Goal: Contribute content: Contribute content

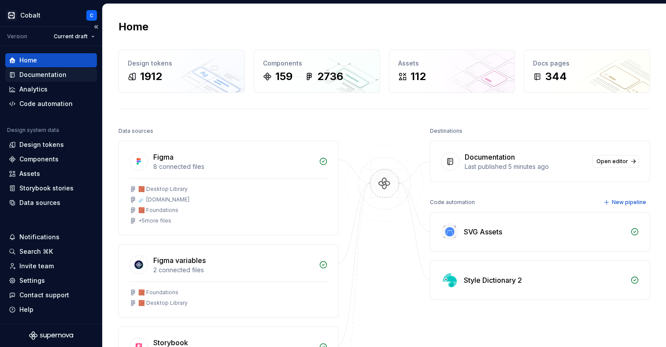
click at [36, 76] on div "Documentation" at bounding box center [42, 74] width 47 height 9
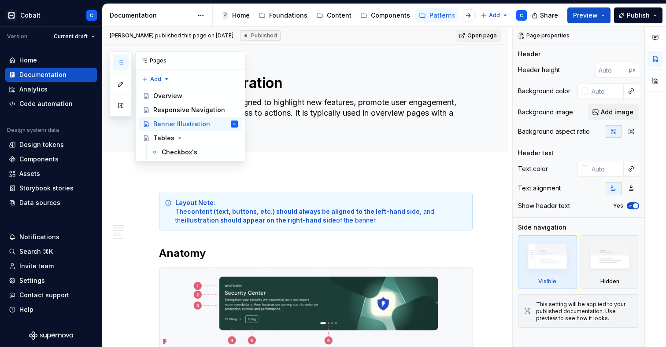
click at [121, 61] on icon "button" at bounding box center [120, 62] width 7 height 7
click at [291, 17] on div "Foundations" at bounding box center [288, 15] width 38 height 9
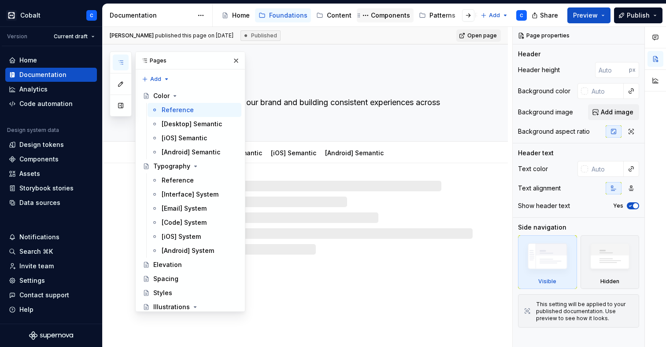
click at [383, 15] on div "Components" at bounding box center [390, 15] width 39 height 9
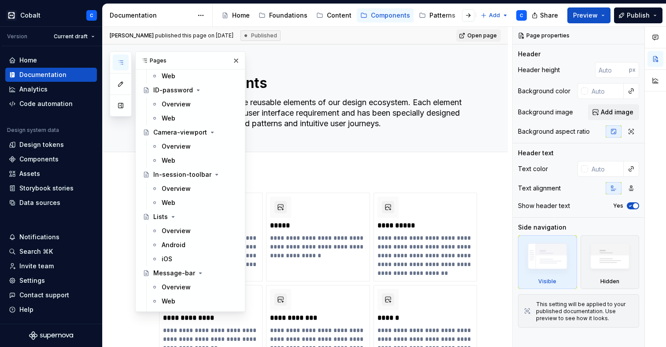
scroll to position [1947, 0]
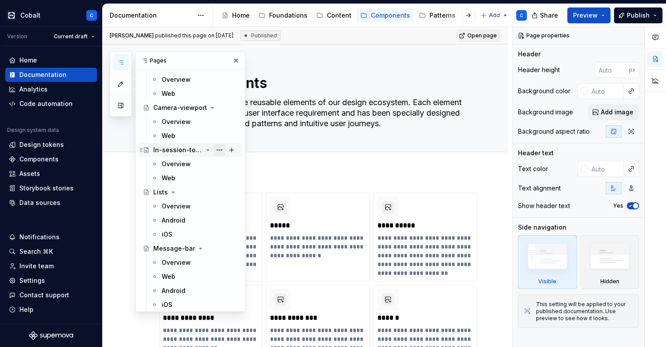
click at [219, 151] on button "Page tree" at bounding box center [219, 150] width 12 height 12
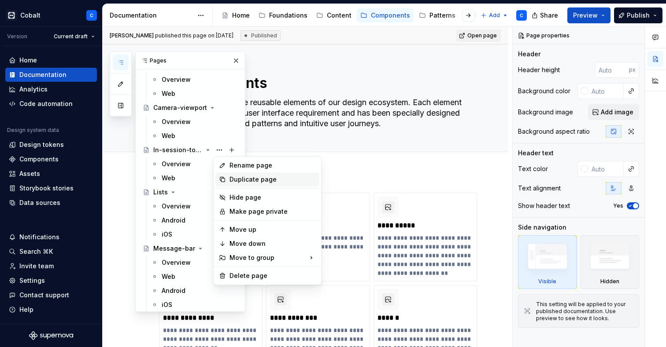
click at [227, 185] on div "Duplicate page" at bounding box center [267, 180] width 104 height 14
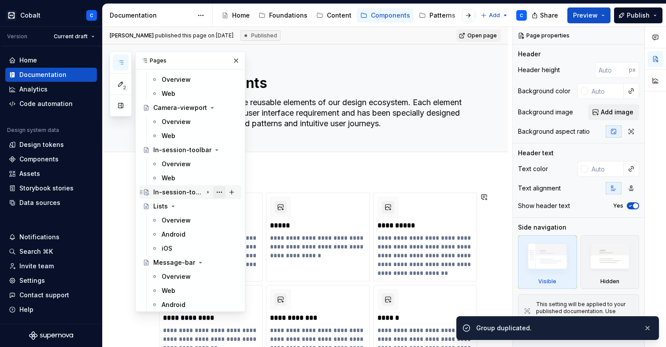
click at [221, 192] on button "Page tree" at bounding box center [219, 192] width 12 height 12
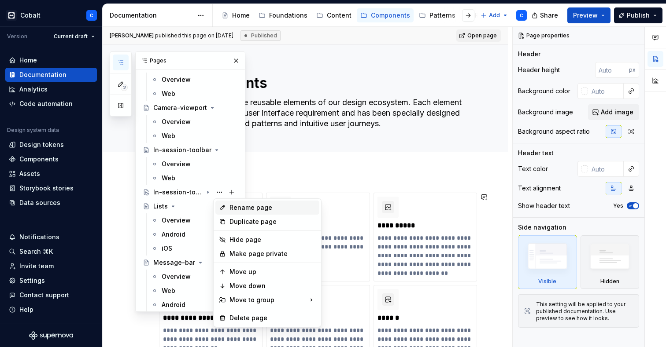
type textarea "*"
click at [228, 208] on div "Rename page" at bounding box center [267, 208] width 104 height 14
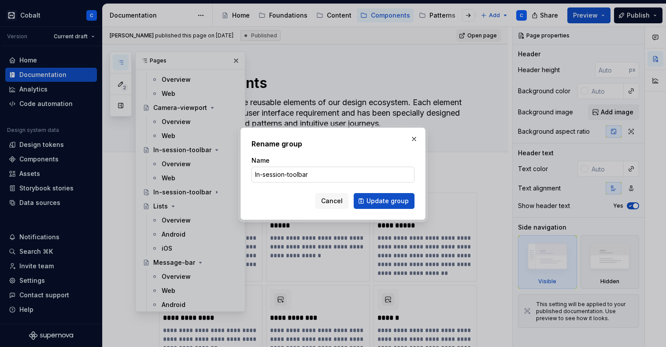
click at [298, 174] on input "In-session-toolbar" at bounding box center [332, 175] width 163 height 16
type input "In-session-chat"
click at [385, 201] on button "Update group" at bounding box center [384, 201] width 61 height 16
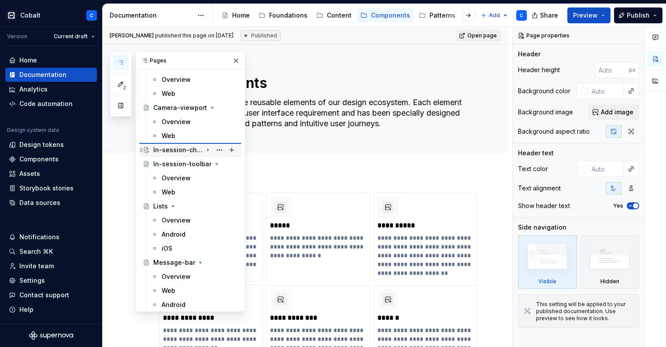
drag, startPoint x: 142, startPoint y: 193, endPoint x: 142, endPoint y: 188, distance: 5.7
click at [207, 149] on icon "Page tree" at bounding box center [207, 150] width 7 height 7
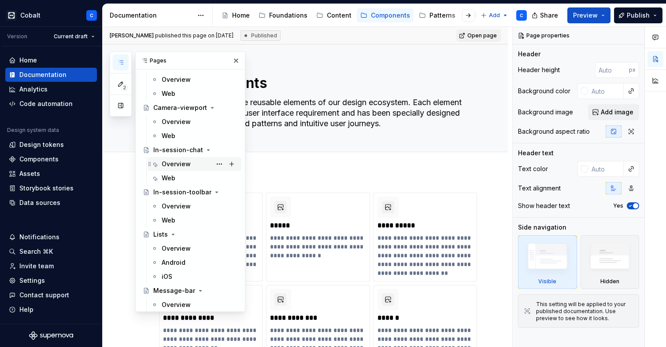
click at [188, 163] on div "Overview" at bounding box center [176, 164] width 29 height 9
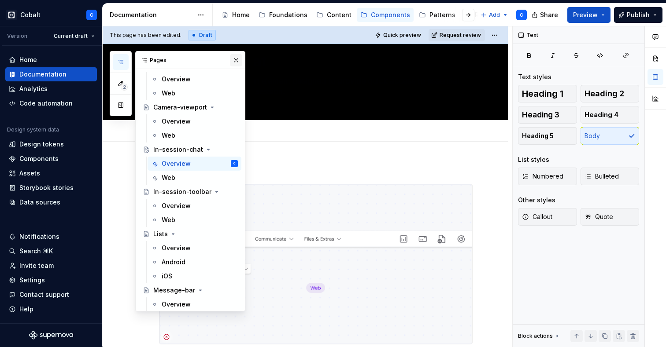
click at [236, 57] on button "button" at bounding box center [236, 60] width 12 height 12
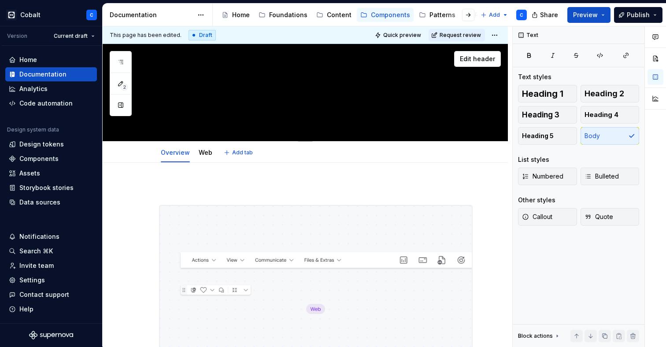
scroll to position [0, 0]
click at [251, 85] on textarea "In-session-chat" at bounding box center [314, 82] width 314 height 21
click at [207, 153] on link "Web" at bounding box center [206, 152] width 14 height 7
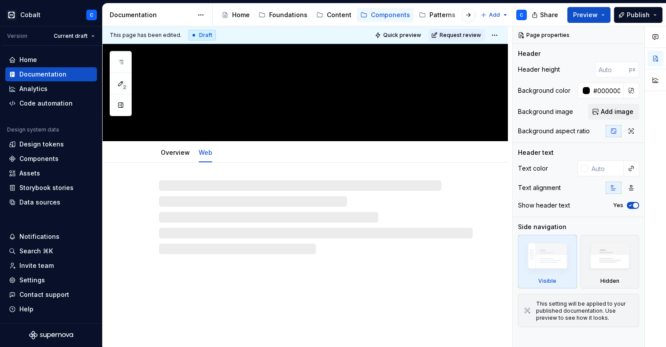
click at [207, 153] on link "Web" at bounding box center [206, 152] width 14 height 7
click at [176, 156] on link "Overview" at bounding box center [175, 152] width 29 height 7
type textarea "*"
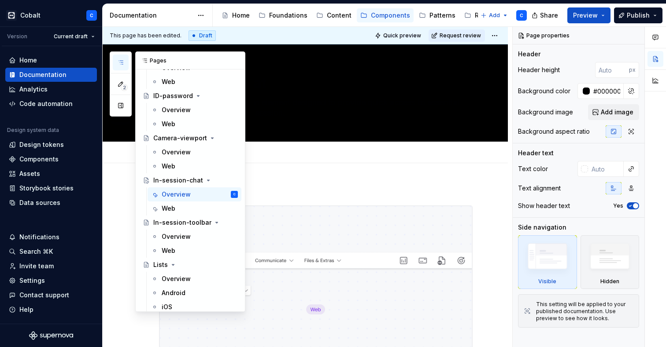
scroll to position [1923, 0]
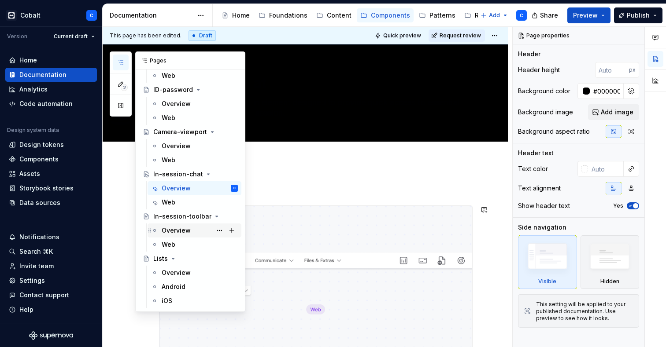
click at [168, 233] on div "Overview" at bounding box center [176, 230] width 29 height 9
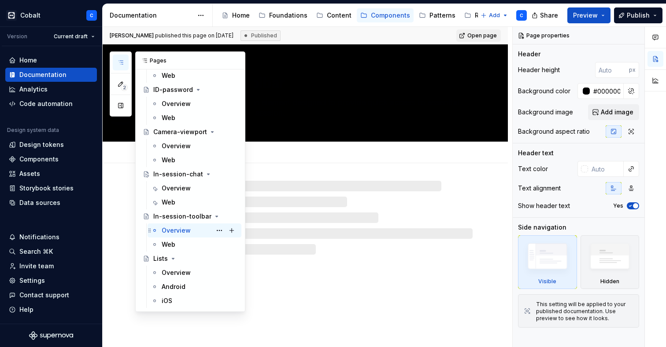
click at [180, 232] on div "Overview" at bounding box center [176, 230] width 29 height 9
click at [174, 272] on div "Overview" at bounding box center [176, 273] width 29 height 9
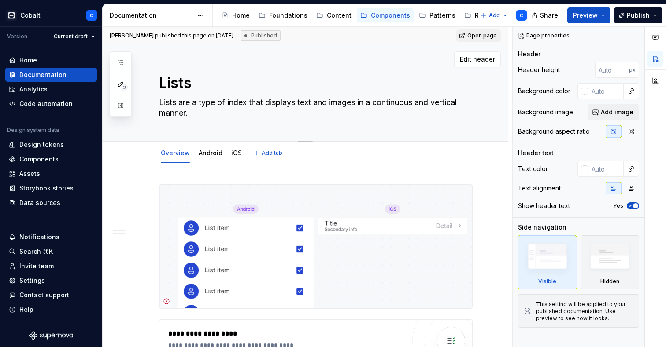
click at [402, 100] on textarea "Lists are a type of index that displays text and images in a continuous and ver…" at bounding box center [314, 108] width 314 height 25
click at [362, 70] on div "Lists Lists are a type of index that displays text and images in a continuous a…" at bounding box center [316, 92] width 314 height 97
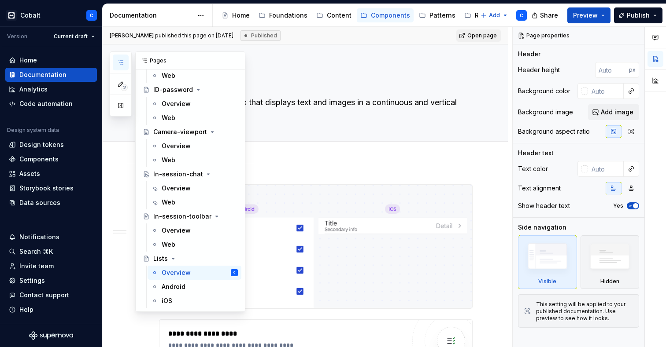
click at [125, 62] on button "button" at bounding box center [121, 63] width 16 height 16
click at [182, 230] on div "Overview" at bounding box center [176, 230] width 29 height 9
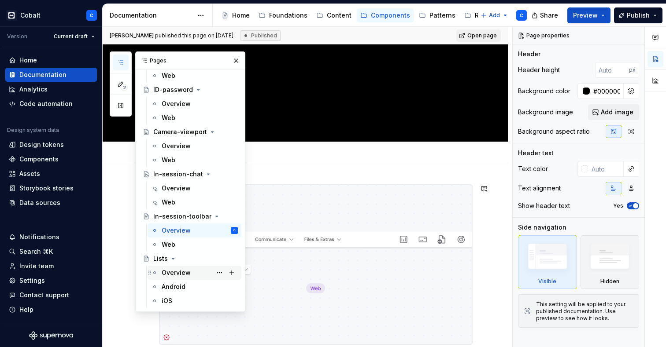
click at [170, 272] on div "Overview" at bounding box center [176, 273] width 29 height 9
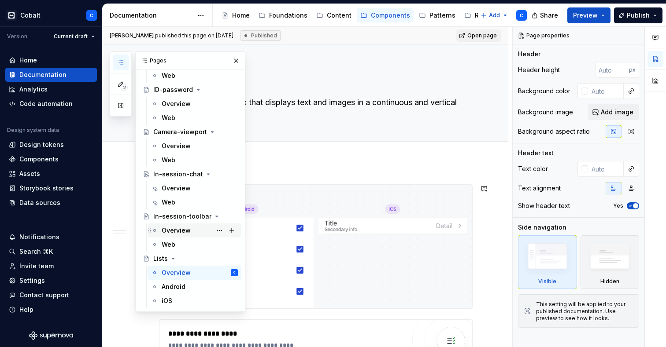
click at [181, 229] on div "Overview" at bounding box center [176, 230] width 29 height 9
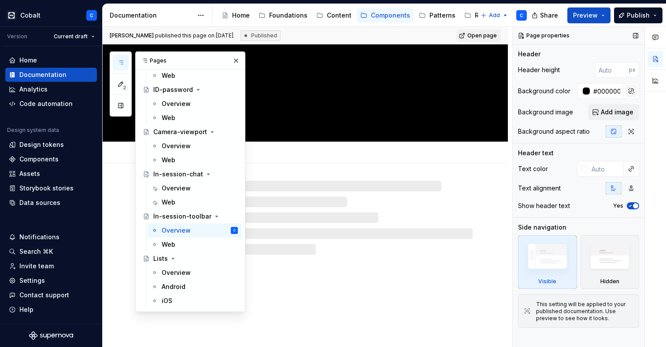
click at [627, 87] on button "button" at bounding box center [631, 91] width 12 height 12
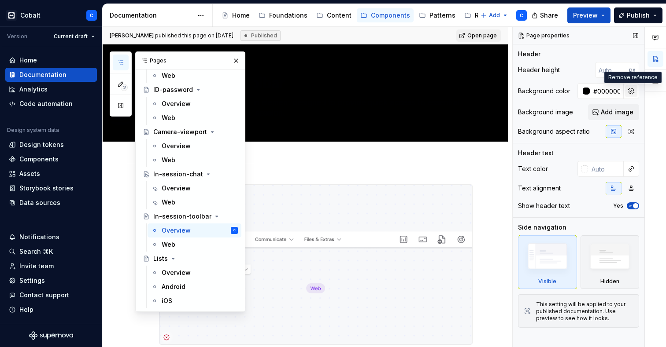
type textarea "*"
click at [630, 90] on button "button" at bounding box center [631, 91] width 12 height 12
click at [597, 89] on input "#000000ff" at bounding box center [607, 91] width 34 height 16
type input "Auto"
type textarea "*"
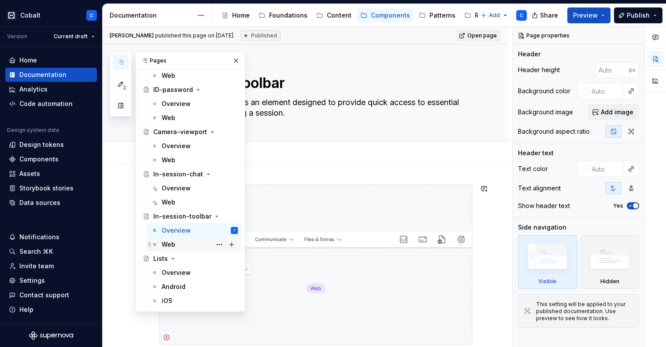
click at [173, 250] on div "Web" at bounding box center [200, 245] width 76 height 12
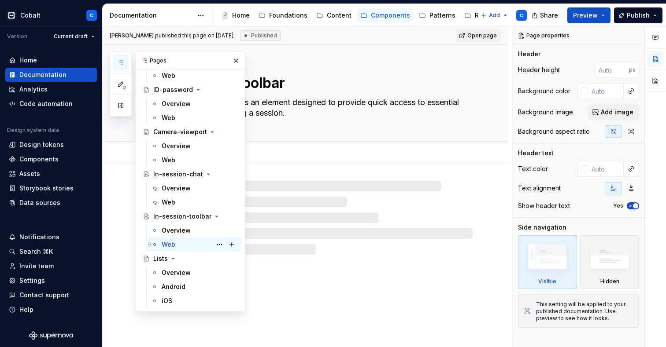
click at [172, 243] on div "Web" at bounding box center [169, 244] width 14 height 9
click at [174, 192] on div "Overview" at bounding box center [176, 188] width 29 height 9
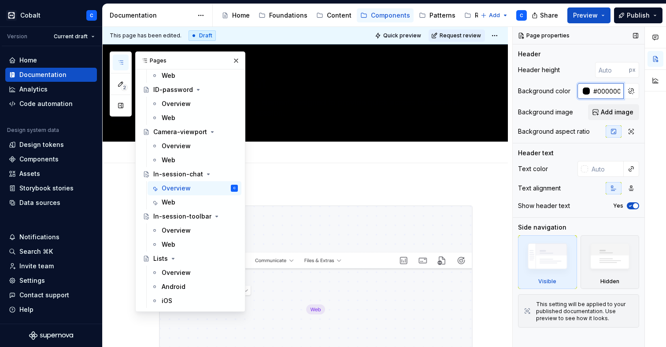
click at [610, 92] on input "#000000ff" at bounding box center [607, 91] width 34 height 16
type textarea "*"
type input "Auto"
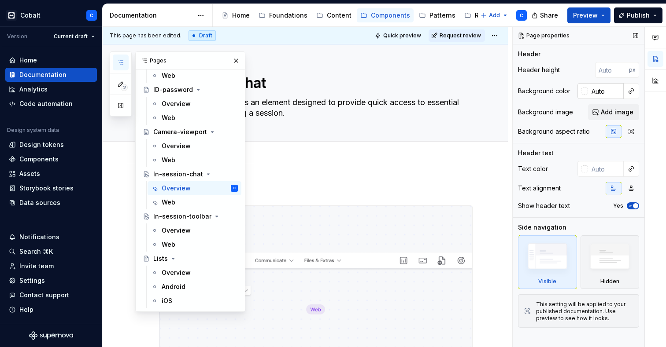
type textarea "*"
click at [174, 203] on div "Web" at bounding box center [169, 202] width 14 height 9
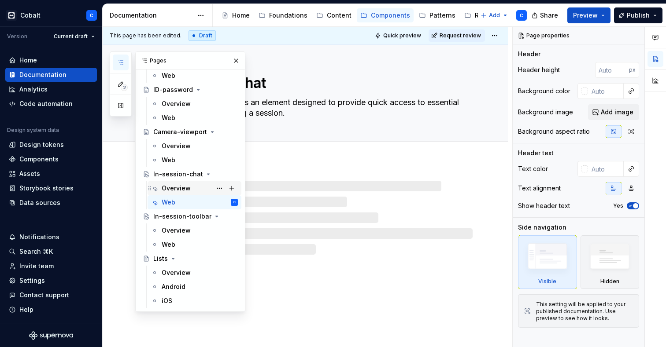
click at [179, 190] on div "Overview" at bounding box center [176, 188] width 29 height 9
click at [364, 150] on div "Overview Web Add tab" at bounding box center [316, 153] width 324 height 19
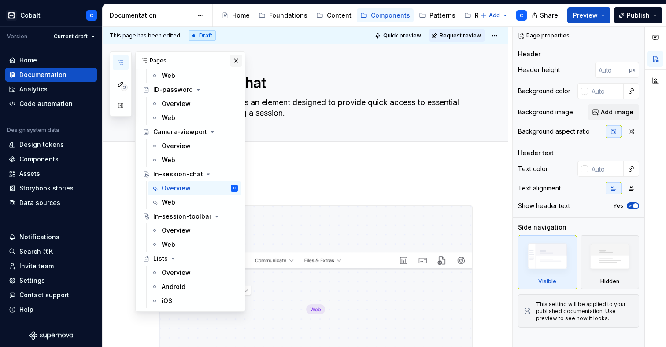
click at [235, 59] on button "button" at bounding box center [236, 61] width 12 height 12
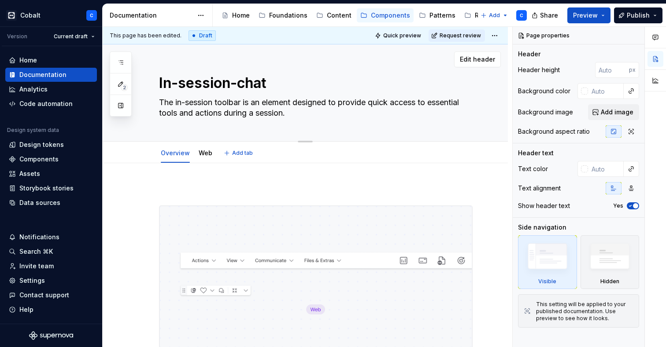
click at [295, 110] on textarea "The in-session toolbar is an element designed to provide quick access to essent…" at bounding box center [314, 108] width 314 height 25
paste textarea "chat is an element designed to display the message"
type textarea "*"
type textarea "The in-session chat is an element designed to display the messages during a ses…"
type textarea "*"
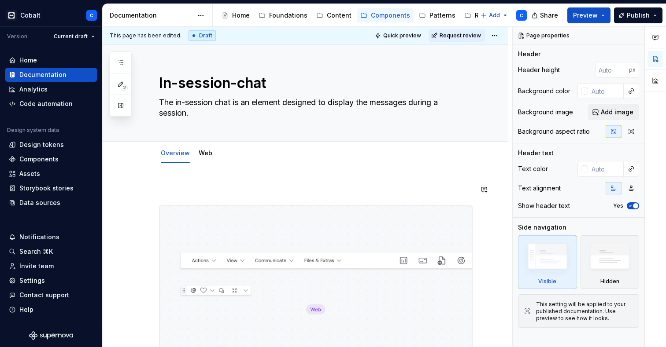
type textarea "The in-session chat is an element designed to display the messages during a ses…"
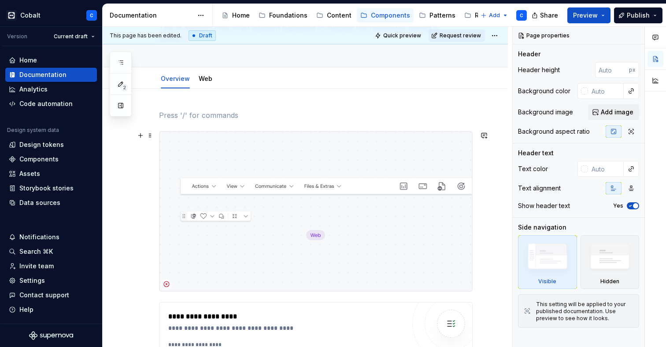
scroll to position [83, 0]
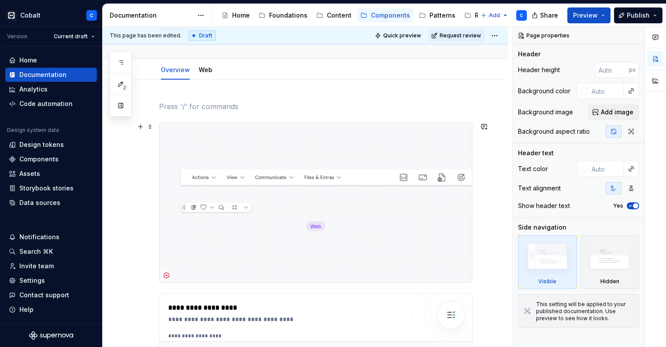
click at [241, 178] on img at bounding box center [315, 203] width 313 height 160
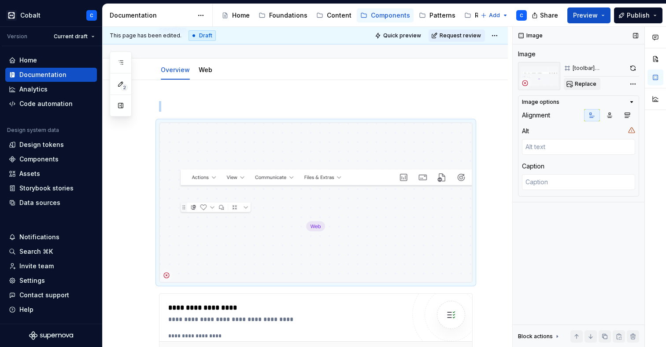
click at [584, 80] on button "Replace" at bounding box center [582, 84] width 37 height 12
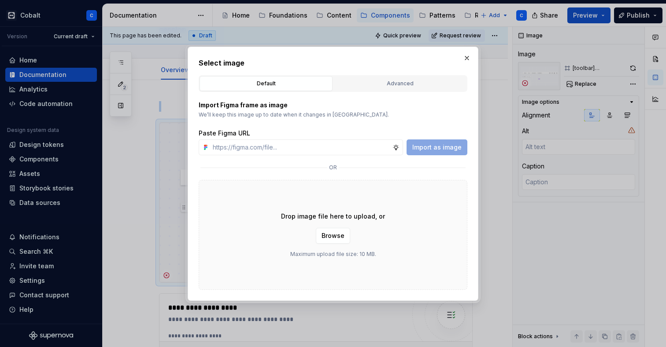
type textarea "*"
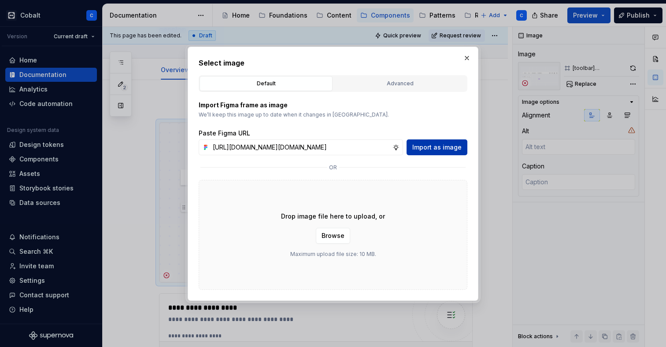
type input "[URL][DOMAIN_NAME][DOMAIN_NAME]"
click at [422, 150] on span "Import as image" at bounding box center [436, 147] width 49 height 9
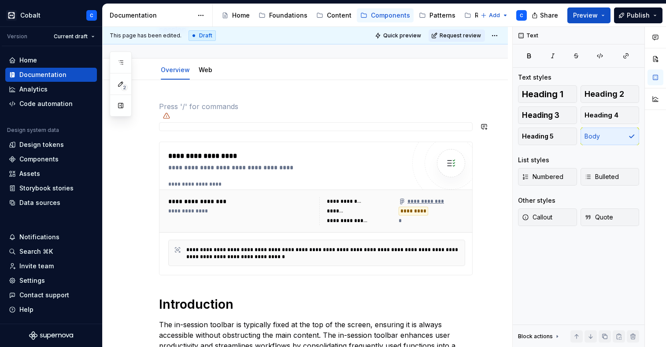
click at [278, 118] on div "**********" at bounding box center [316, 231] width 314 height 261
click at [165, 117] on icon at bounding box center [166, 115] width 7 height 7
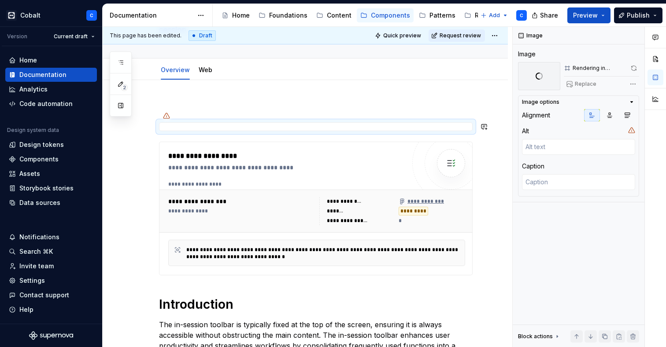
click at [166, 114] on icon at bounding box center [166, 115] width 6 height 5
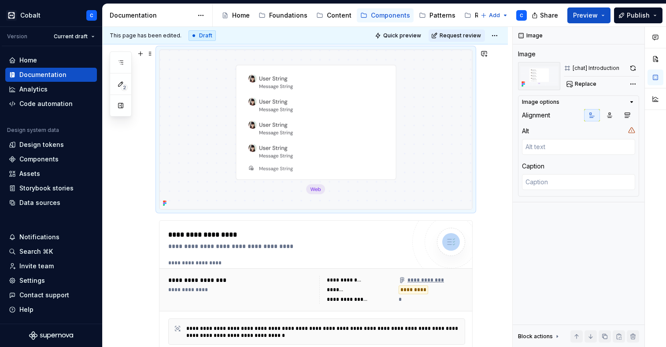
scroll to position [158, 0]
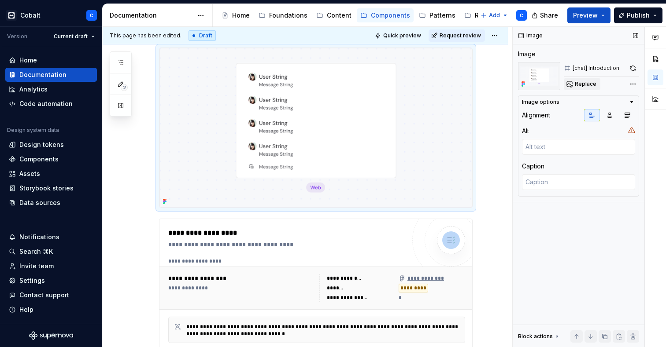
click at [575, 85] on span "Replace" at bounding box center [586, 84] width 22 height 7
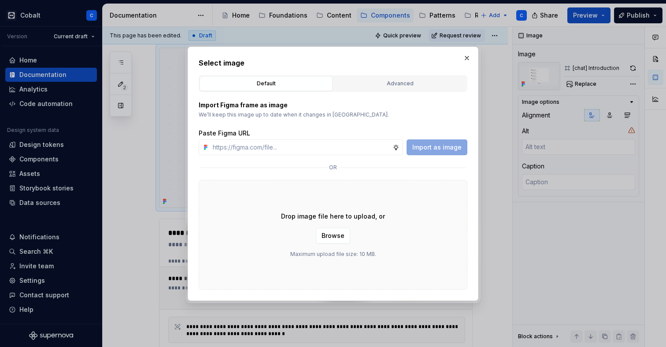
type textarea "*"
paste input "[URL][DOMAIN_NAME][DOMAIN_NAME]"
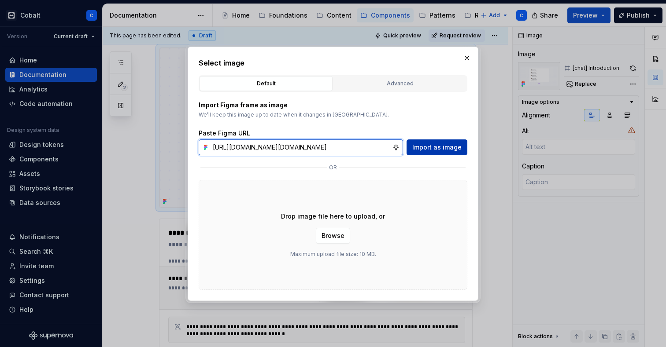
type input "[URL][DOMAIN_NAME][DOMAIN_NAME]"
click at [437, 147] on span "Import as image" at bounding box center [436, 147] width 49 height 9
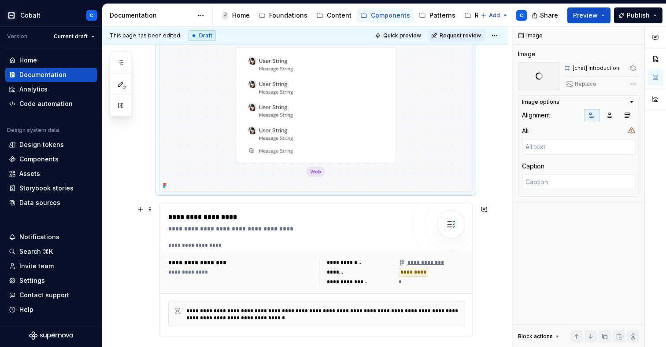
scroll to position [174, 0]
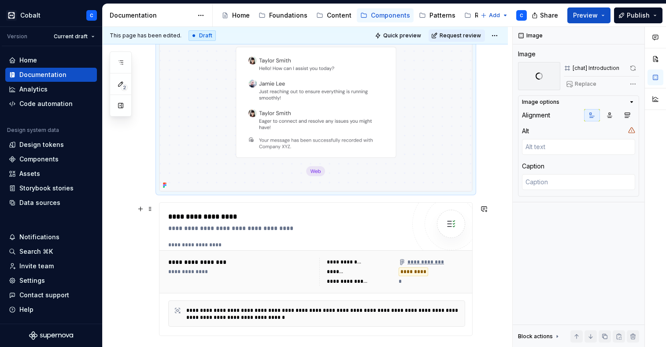
click at [131, 204] on div "**********" at bounding box center [305, 263] width 405 height 549
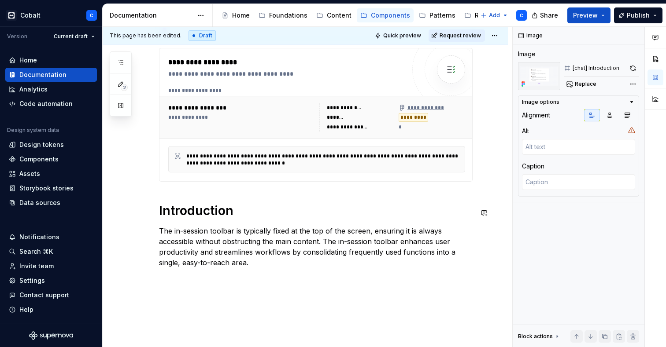
scroll to position [347, 0]
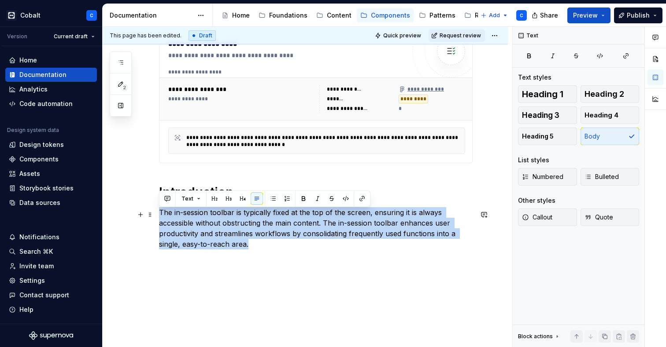
drag, startPoint x: 253, startPoint y: 253, endPoint x: 159, endPoint y: 211, distance: 102.1
click at [159, 211] on div "**********" at bounding box center [316, 48] width 314 height 423
copy p "The in-session toolbar is typically fixed at the top of the screen, ensuring it…"
type textarea "*"
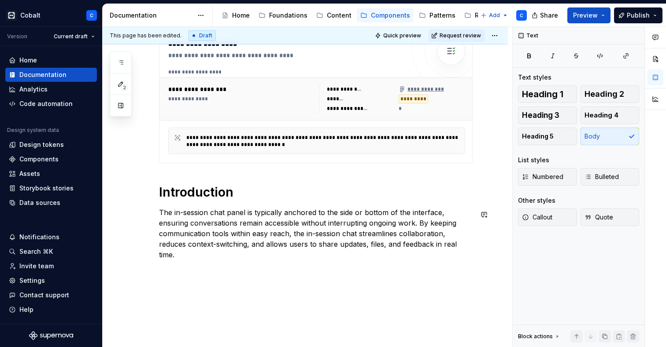
click at [211, 307] on div "**********" at bounding box center [305, 95] width 405 height 559
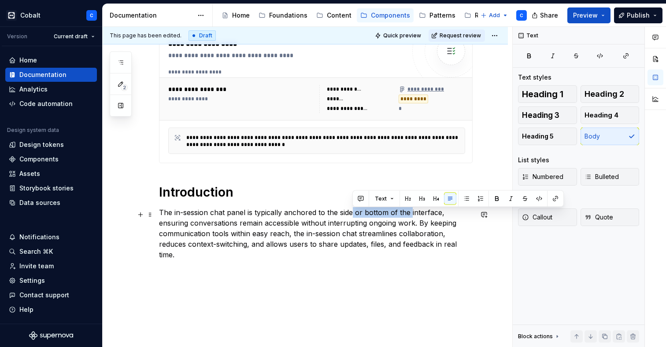
drag, startPoint x: 410, startPoint y: 215, endPoint x: 353, endPoint y: 214, distance: 56.4
click at [353, 214] on p "The in-session chat panel is typically anchored to the side or bottom of the in…" at bounding box center [316, 233] width 314 height 53
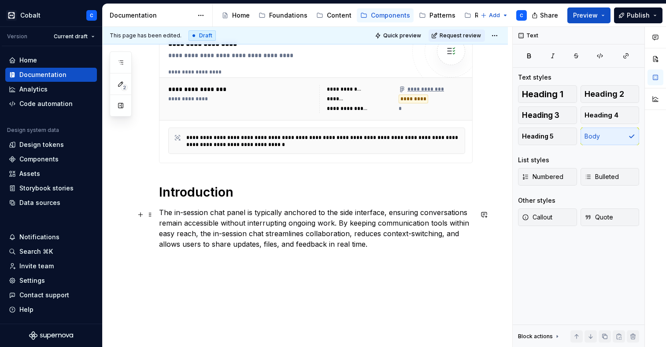
click at [338, 214] on p "The in-session chat panel is typically anchored to the side interface, ensuring…" at bounding box center [316, 228] width 314 height 42
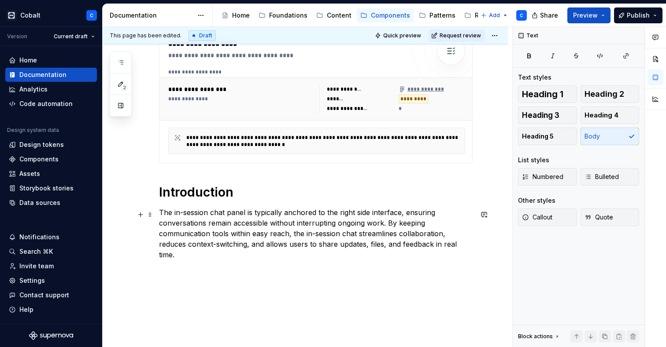
click at [266, 215] on p "The in-session chat panel is typically anchored to the right side interface, en…" at bounding box center [316, 233] width 314 height 53
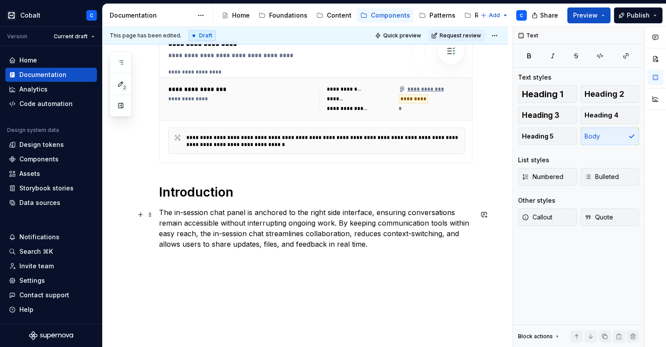
click at [337, 228] on p "The in-session chat panel is anchored to the right side interface, ensuring con…" at bounding box center [316, 228] width 314 height 42
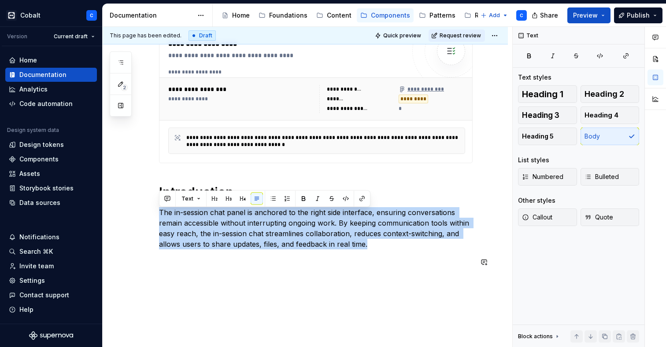
click at [314, 276] on div "**********" at bounding box center [316, 56] width 314 height 439
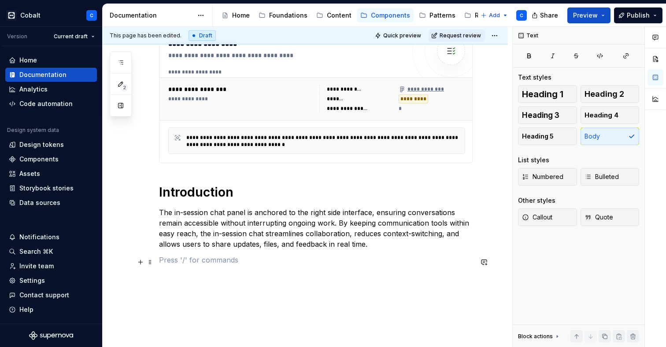
click at [332, 258] on p at bounding box center [316, 260] width 314 height 11
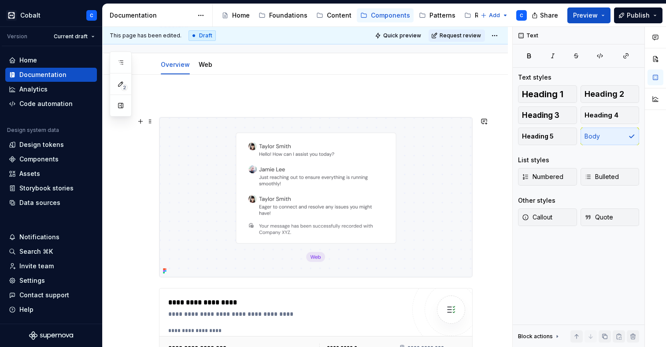
scroll to position [65, 0]
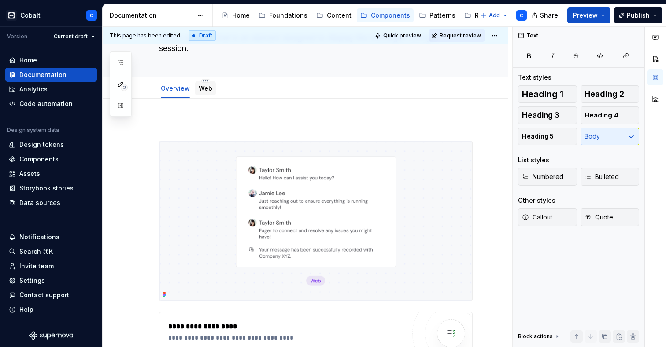
click at [204, 94] on div "Web" at bounding box center [205, 88] width 21 height 14
click at [202, 88] on link "Web" at bounding box center [206, 88] width 14 height 7
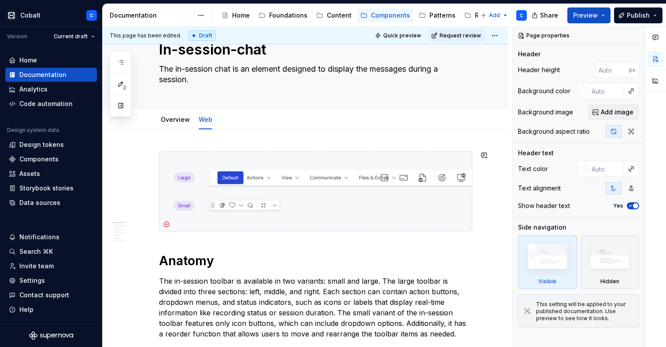
scroll to position [53, 0]
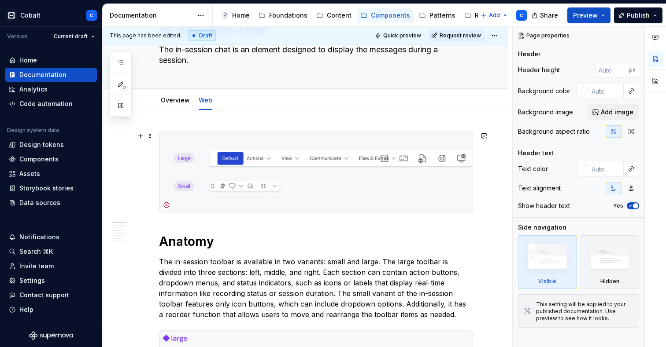
click at [331, 183] on img at bounding box center [315, 172] width 313 height 80
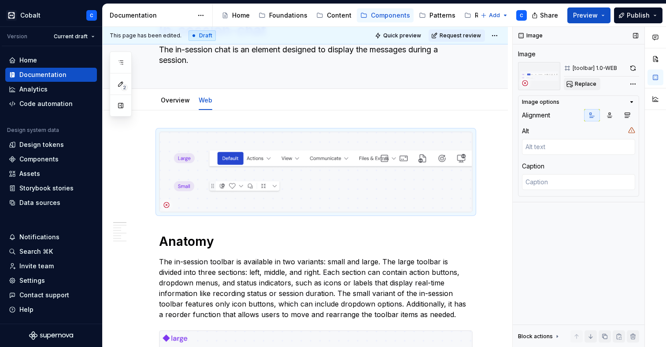
click at [592, 85] on span "Replace" at bounding box center [586, 84] width 22 height 7
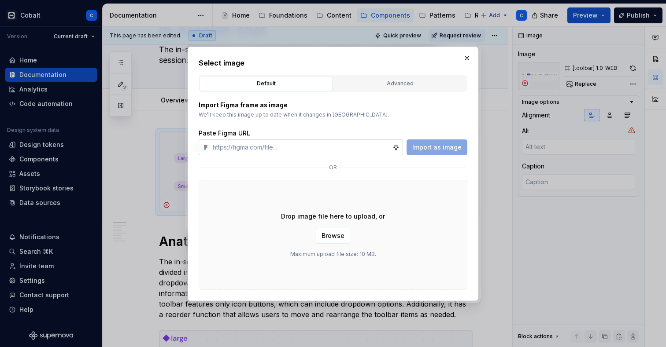
type textarea "*"
type input "[URL][DOMAIN_NAME][DOMAIN_NAME]"
click at [447, 143] on button "Import as image" at bounding box center [436, 148] width 61 height 16
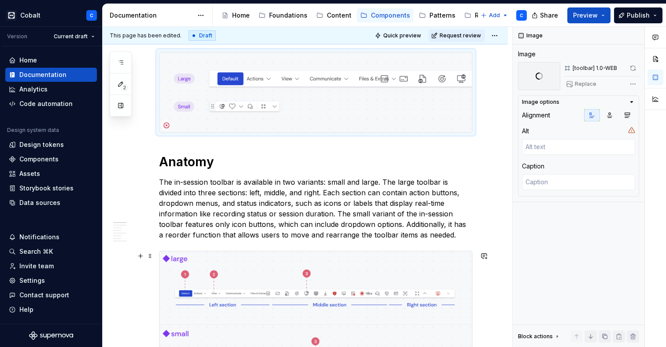
scroll to position [132, 0]
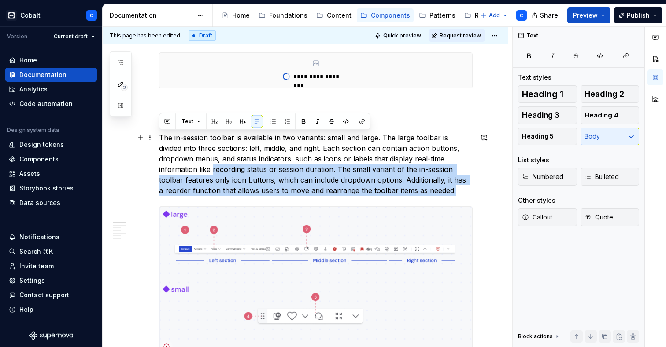
drag, startPoint x: 383, startPoint y: 237, endPoint x: 160, endPoint y: 138, distance: 244.1
click at [160, 138] on p "The in-session toolbar is available in two variants: small and large. The large…" at bounding box center [316, 164] width 314 height 63
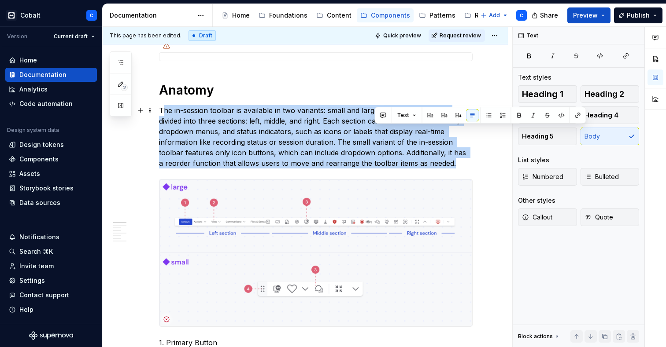
click at [162, 112] on p "The in-session toolbar is available in two variants: small and large. The large…" at bounding box center [316, 136] width 314 height 63
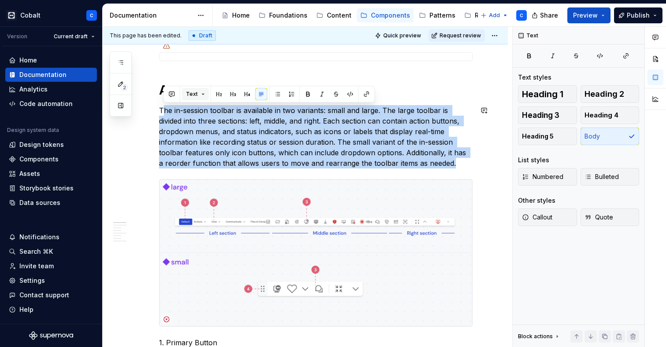
click at [184, 123] on p "The in-session toolbar is available in two variants: small and large. The large…" at bounding box center [316, 136] width 314 height 63
drag, startPoint x: 160, startPoint y: 110, endPoint x: 381, endPoint y: 166, distance: 228.5
click at [381, 166] on p "The in-session toolbar is available in two variants: small and large. The large…" at bounding box center [316, 136] width 314 height 63
copy p "The in-session toolbar is available in two variants: small and large. The large…"
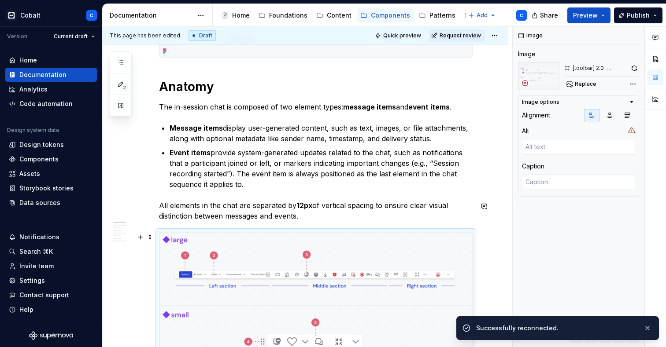
scroll to position [208, 0]
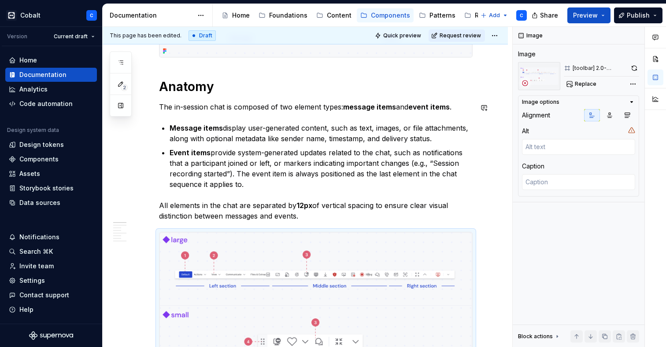
type textarea "*"
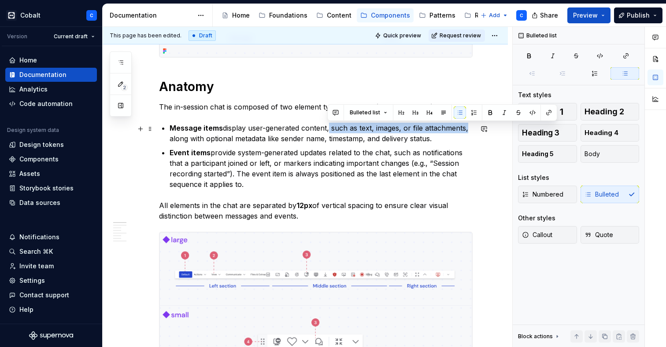
drag, startPoint x: 464, startPoint y: 130, endPoint x: 327, endPoint y: 129, distance: 137.0
click at [327, 129] on p "Message items display user-generated content, such as text, images, or file att…" at bounding box center [321, 133] width 303 height 21
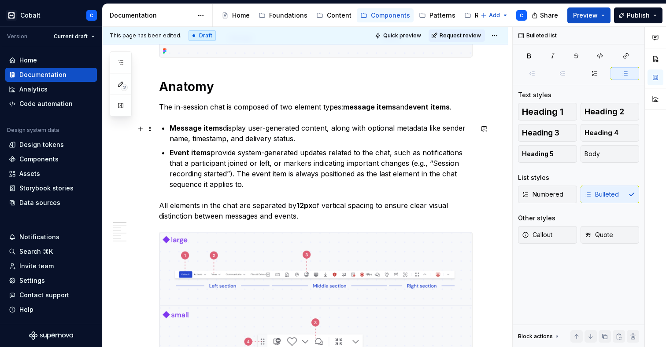
click at [451, 130] on p "Message items display user-generated content, along with optional metadata like…" at bounding box center [321, 133] width 303 height 21
click at [455, 129] on p "Message items display user-generated content, along with optional metadata like…" at bounding box center [321, 133] width 303 height 21
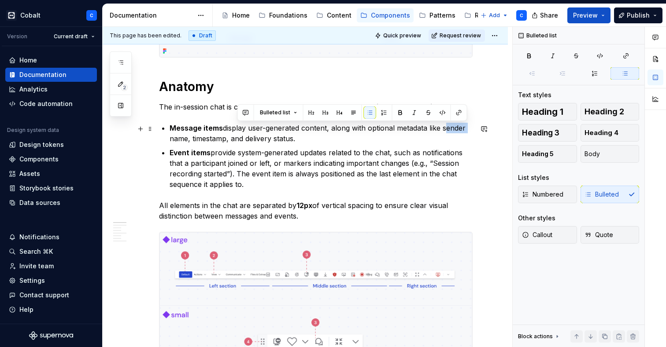
click at [455, 129] on p "Message items display user-generated content, along with optional metadata like…" at bounding box center [321, 133] width 303 height 21
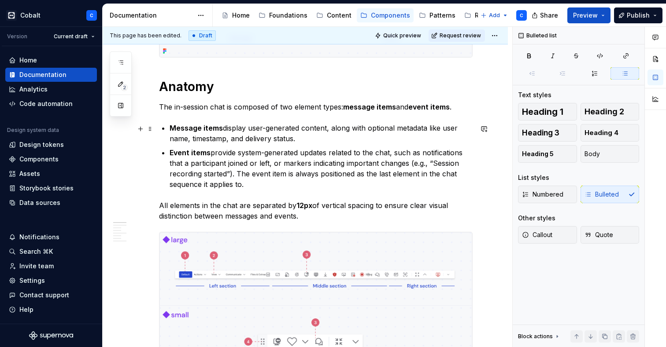
click at [191, 138] on p "Message items display user-generated content, along with optional metadata like…" at bounding box center [321, 133] width 303 height 21
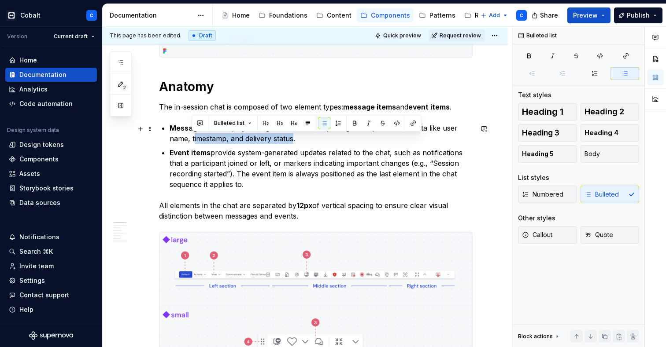
click at [291, 138] on p "Message items display user-generated content, along with optional metadata like…" at bounding box center [321, 133] width 303 height 21
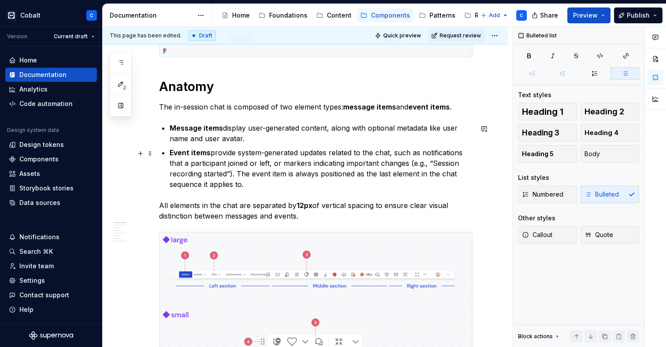
click at [225, 159] on p "Event items provide system-generated updates related to the chat, such as notif…" at bounding box center [321, 169] width 303 height 42
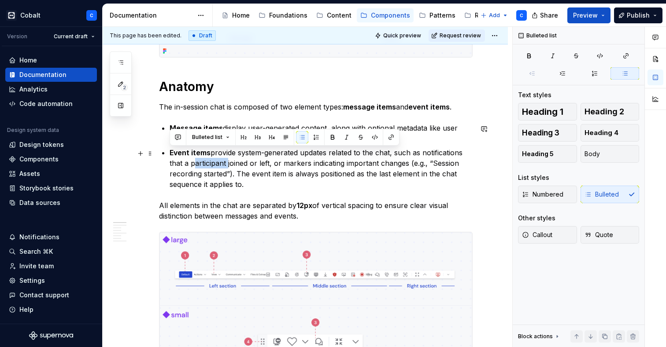
click at [233, 163] on p "Event items provide system-generated updates related to the chat, such as notif…" at bounding box center [321, 169] width 303 height 42
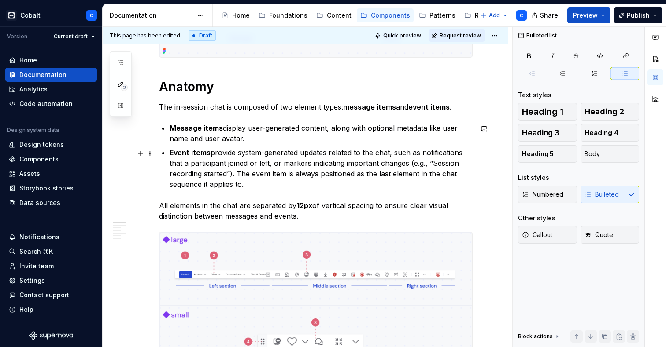
click at [233, 163] on p "Event items provide system-generated updates related to the chat, such as notif…" at bounding box center [321, 169] width 303 height 42
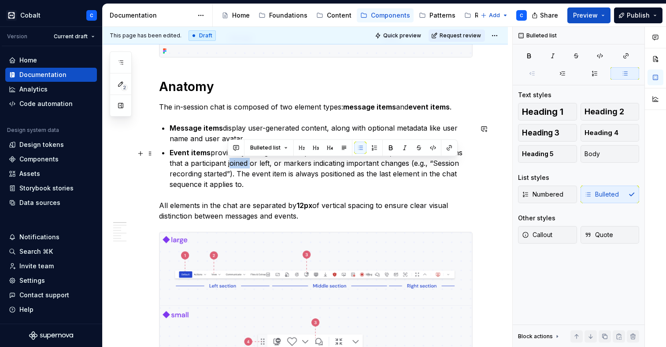
click at [233, 163] on p "Event items provide system-generated updates related to the chat, such as notif…" at bounding box center [321, 169] width 303 height 42
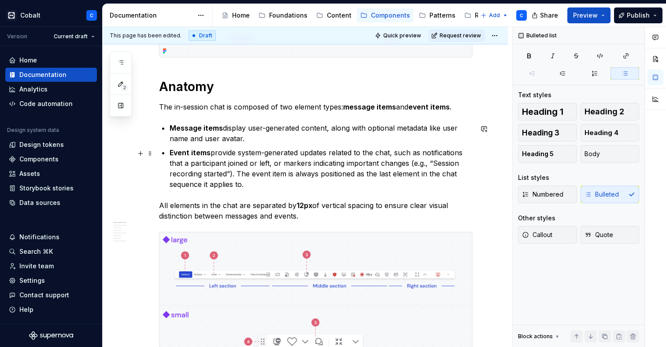
click at [233, 163] on p "Event items provide system-generated updates related to the chat, such as notif…" at bounding box center [321, 169] width 303 height 42
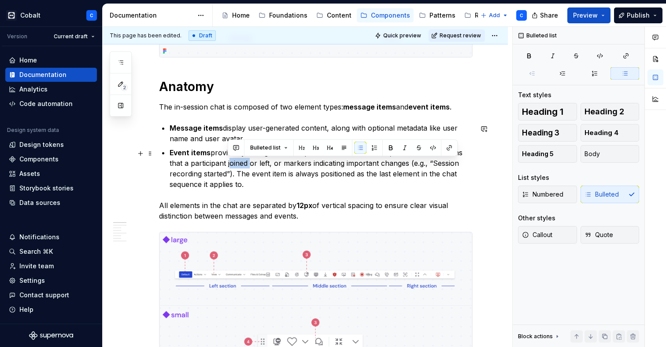
click at [233, 163] on p "Event items provide system-generated updates related to the chat, such as notif…" at bounding box center [321, 169] width 303 height 42
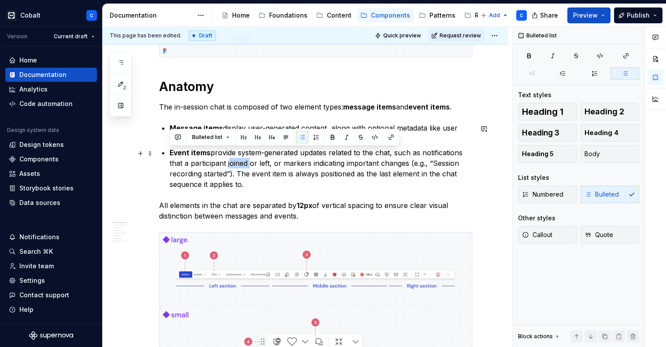
click at [228, 165] on p "Event items provide system-generated updates related to the chat, such as notif…" at bounding box center [321, 169] width 303 height 42
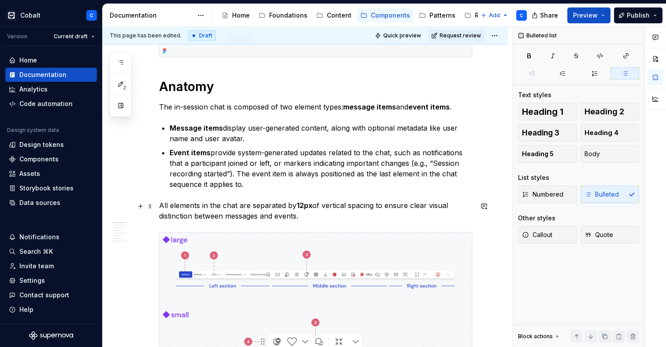
click at [186, 203] on p "All elements in the chat are separated by 12px of vertical spacing to ensure cl…" at bounding box center [316, 210] width 314 height 21
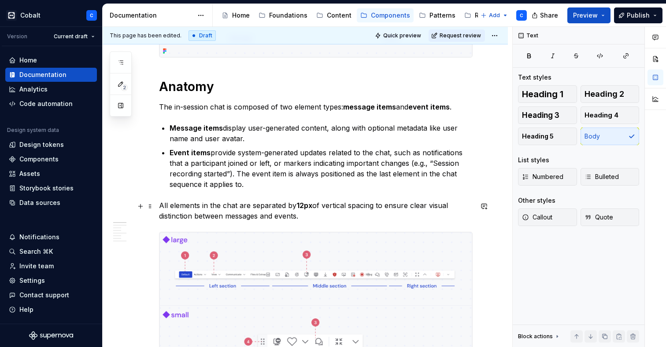
click at [186, 203] on p "All elements in the chat are separated by 12px of vertical spacing to ensure cl…" at bounding box center [316, 210] width 314 height 21
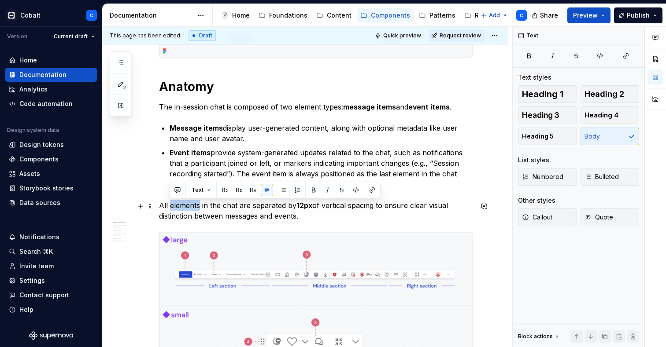
click at [186, 203] on p "All elements in the chat are separated by 12px of vertical spacing to ensure cl…" at bounding box center [316, 210] width 314 height 21
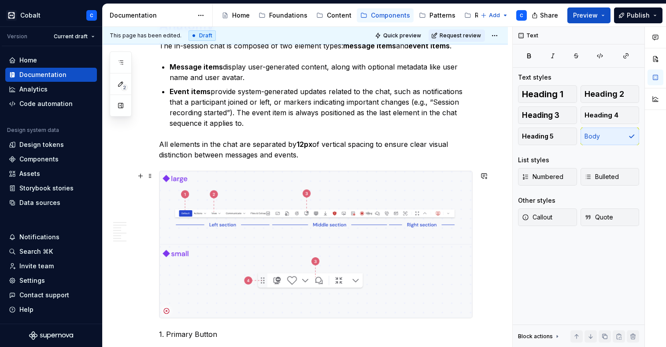
scroll to position [290, 0]
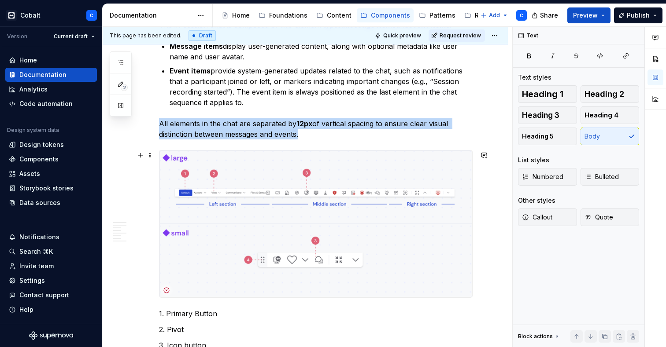
click at [385, 211] on img at bounding box center [315, 224] width 313 height 147
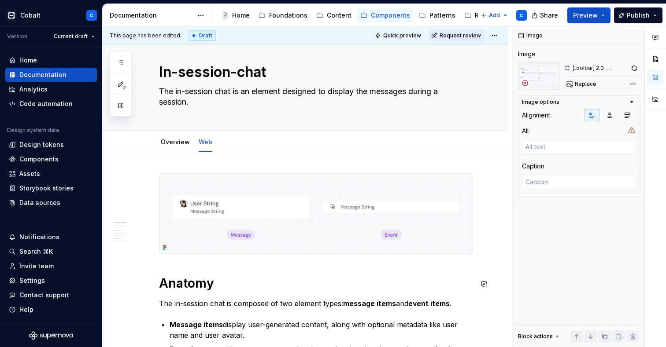
scroll to position [11, 0]
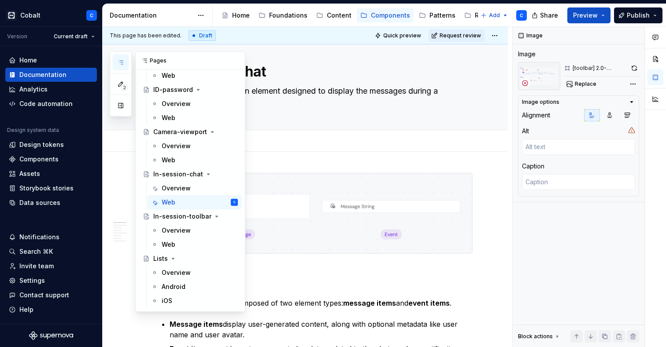
click at [123, 60] on icon "button" at bounding box center [120, 62] width 7 height 7
click at [178, 229] on div "Overview" at bounding box center [176, 230] width 29 height 9
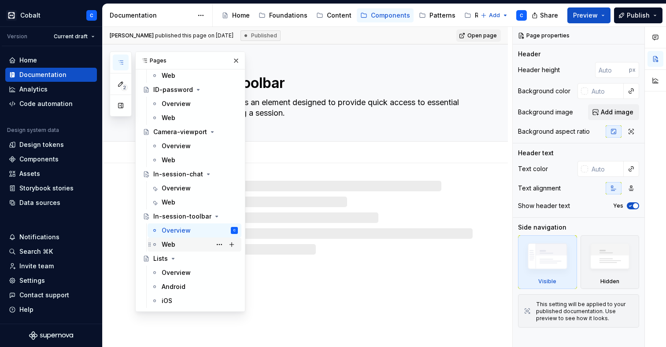
click at [175, 243] on div "Web" at bounding box center [200, 245] width 76 height 12
click at [238, 62] on button "button" at bounding box center [236, 61] width 12 height 12
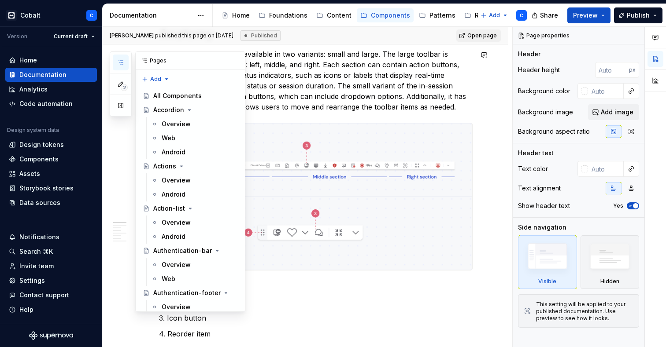
click at [118, 66] on button "button" at bounding box center [121, 63] width 16 height 16
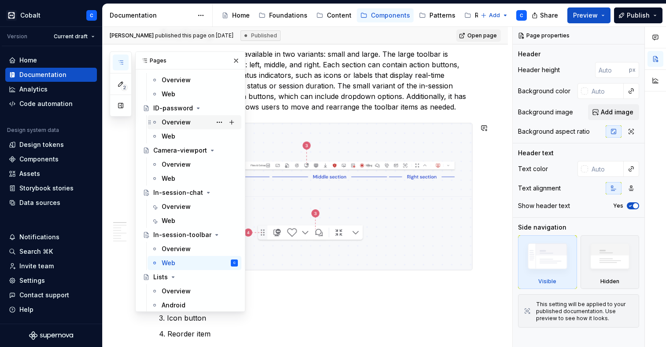
scroll to position [1906, 0]
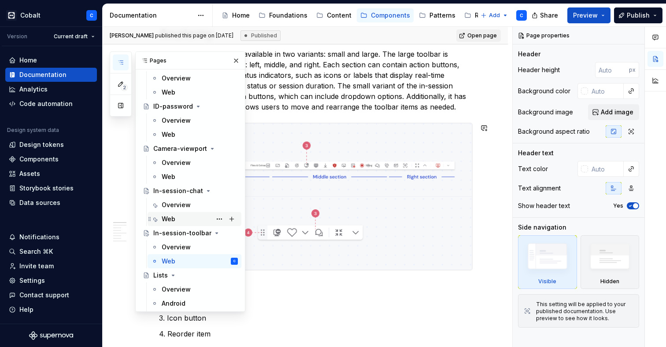
click at [185, 220] on div "Web" at bounding box center [200, 219] width 76 height 12
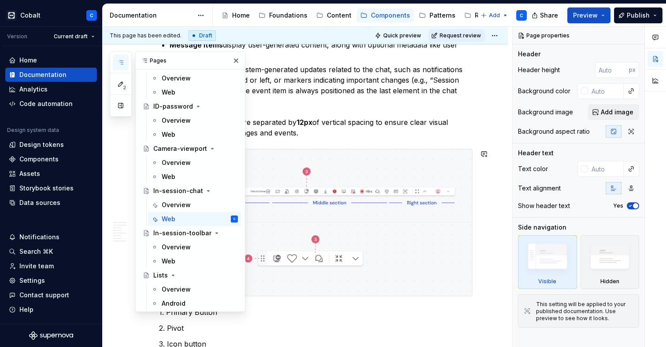
scroll to position [292, 0]
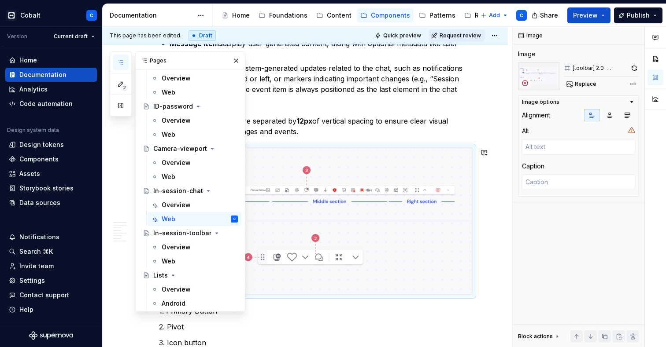
click at [325, 216] on img at bounding box center [315, 221] width 313 height 147
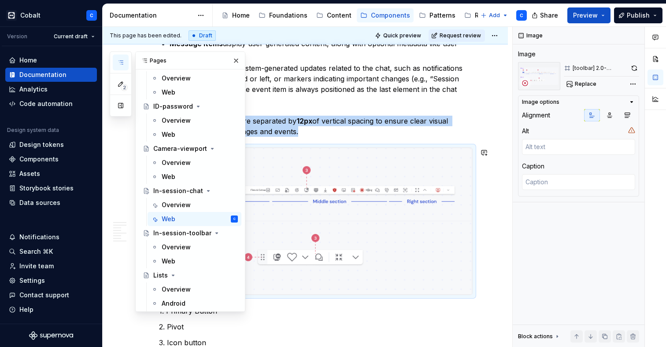
click at [330, 182] on img at bounding box center [315, 221] width 313 height 147
click at [591, 81] on button "Replace" at bounding box center [582, 84] width 37 height 12
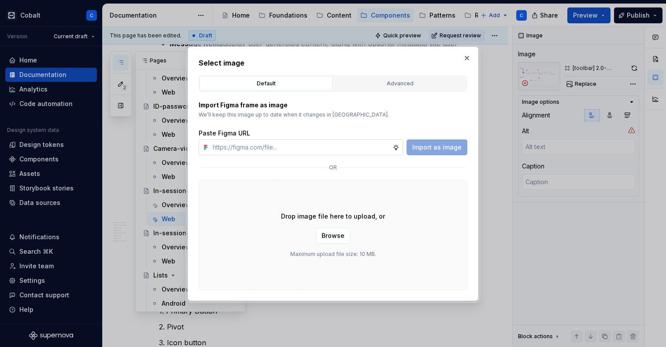
click at [322, 151] on input "text" at bounding box center [300, 148] width 183 height 16
click at [469, 54] on button "button" at bounding box center [467, 58] width 12 height 12
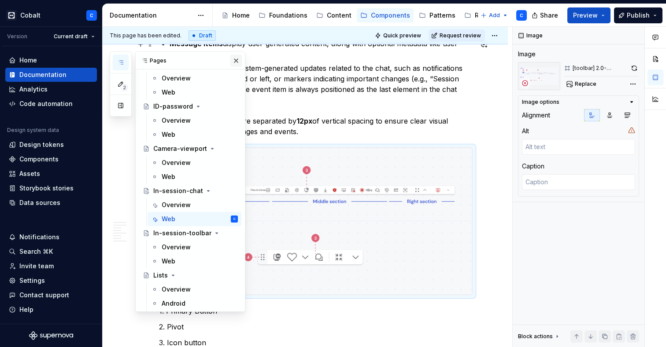
click at [231, 58] on button "button" at bounding box center [236, 61] width 12 height 12
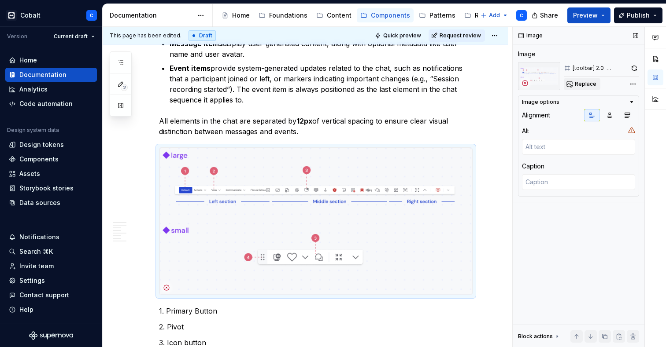
click at [582, 87] on span "Replace" at bounding box center [586, 84] width 22 height 7
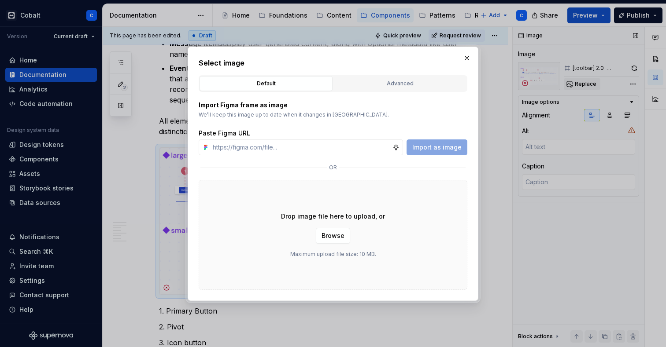
type textarea "*"
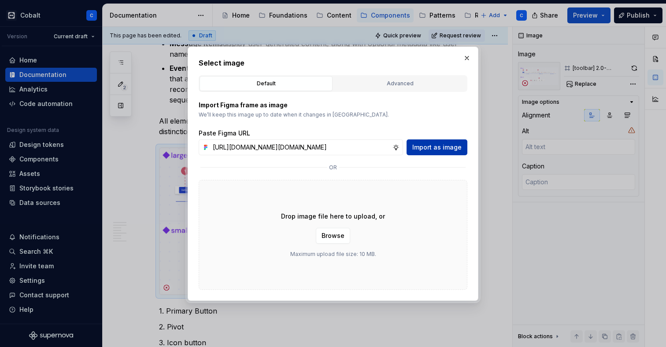
type input "[URL][DOMAIN_NAME][DOMAIN_NAME]"
click at [428, 151] on span "Import as image" at bounding box center [436, 147] width 49 height 9
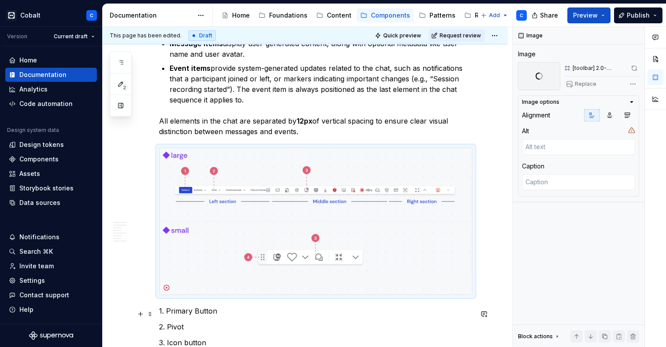
type textarea "*"
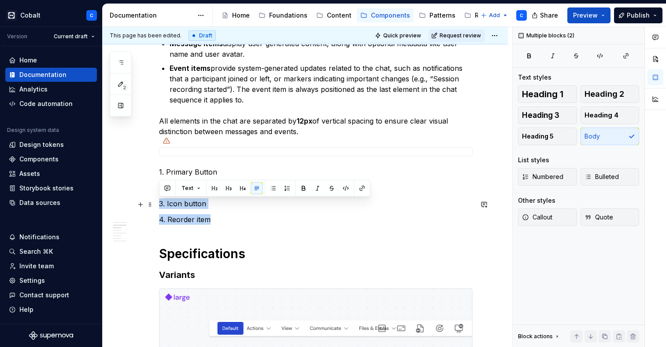
drag, startPoint x: 215, startPoint y: 222, endPoint x: 159, endPoint y: 202, distance: 59.2
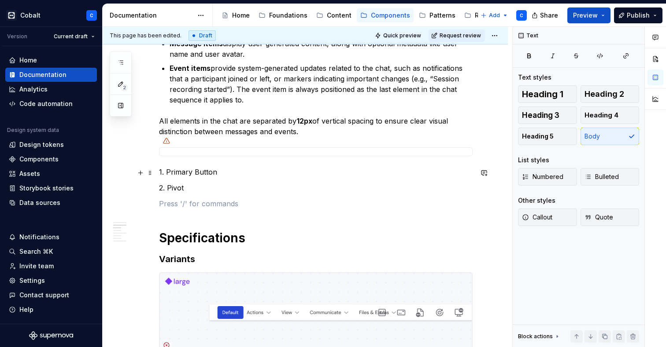
click at [185, 172] on p "1. Primary Button" at bounding box center [316, 172] width 314 height 11
click at [214, 174] on p "1. Message Button" at bounding box center [316, 172] width 314 height 11
drag, startPoint x: 199, startPoint y: 189, endPoint x: 171, endPoint y: 189, distance: 28.2
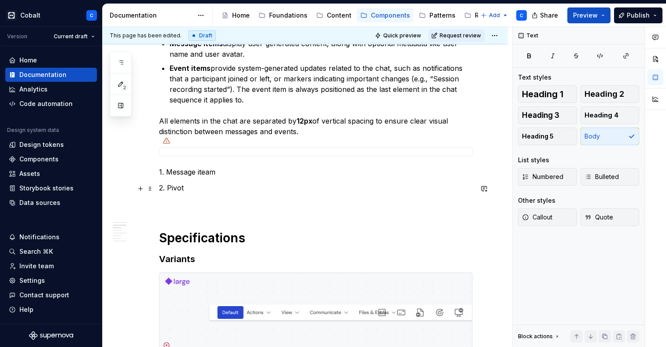
click at [171, 189] on p "2. Pivot" at bounding box center [316, 188] width 314 height 11
click at [194, 263] on h3 "Variants" at bounding box center [316, 259] width 314 height 12
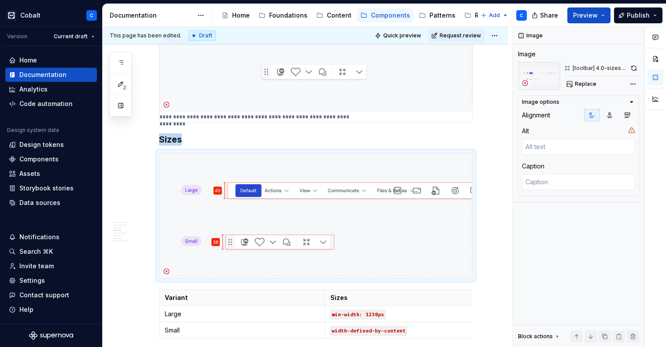
scroll to position [0, 0]
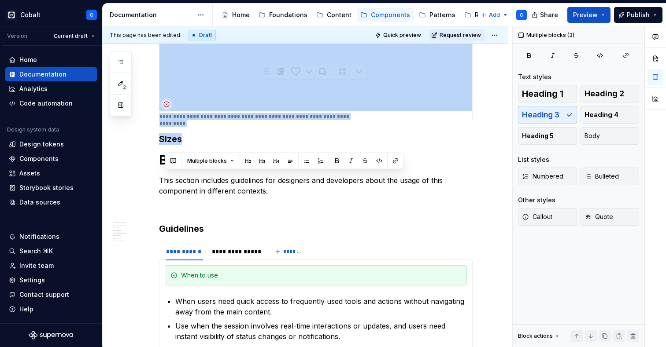
drag, startPoint x: 184, startPoint y: 142, endPoint x: 151, endPoint y: 109, distance: 46.4
click at [151, 109] on div "**********" at bounding box center [305, 165] width 405 height 1481
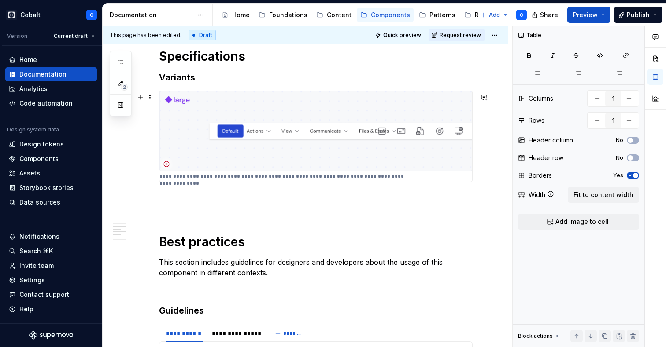
scroll to position [538, 0]
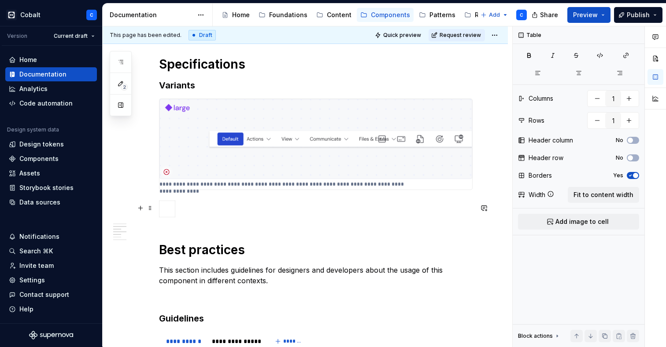
click at [193, 211] on div at bounding box center [316, 211] width 314 height 20
click at [169, 230] on div "**********" at bounding box center [316, 263] width 314 height 1234
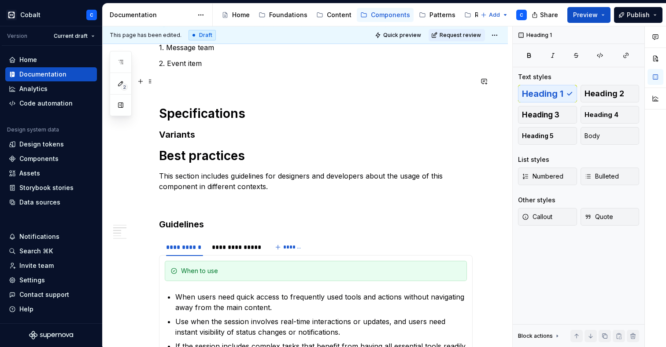
scroll to position [480, 0]
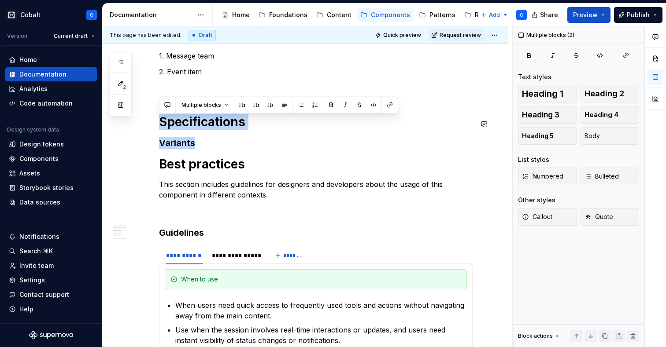
drag, startPoint x: 199, startPoint y: 144, endPoint x: 164, endPoint y: 107, distance: 50.8
click at [164, 107] on div "**********" at bounding box center [316, 249] width 314 height 1091
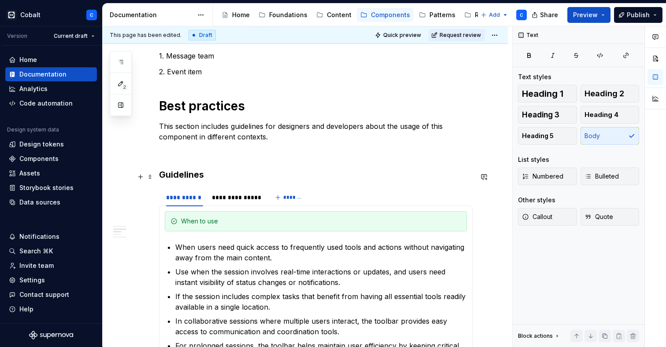
click at [358, 172] on h3 "Guidelines" at bounding box center [316, 175] width 314 height 12
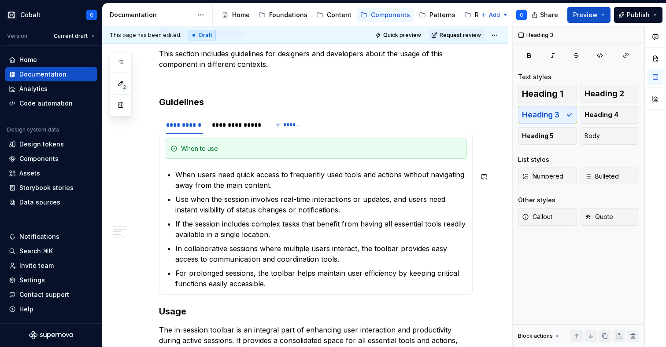
scroll to position [562, 0]
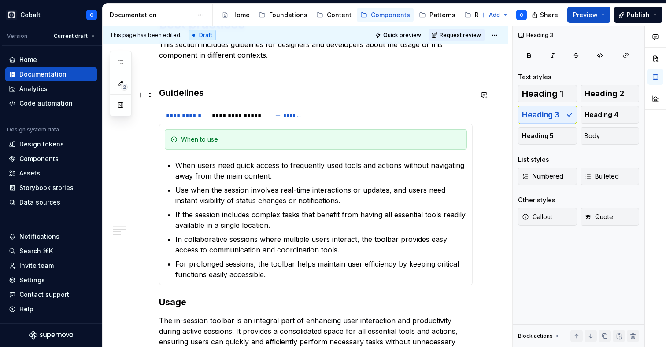
drag, startPoint x: 196, startPoint y: 292, endPoint x: 155, endPoint y: 97, distance: 199.2
click at [155, 97] on div "**********" at bounding box center [305, 185] width 405 height 1169
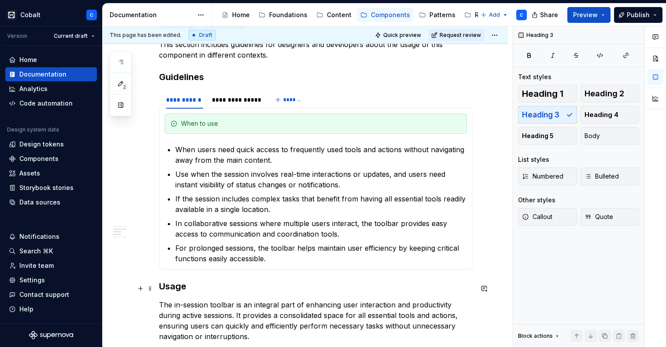
click at [160, 292] on h3 "Usage" at bounding box center [316, 287] width 314 height 12
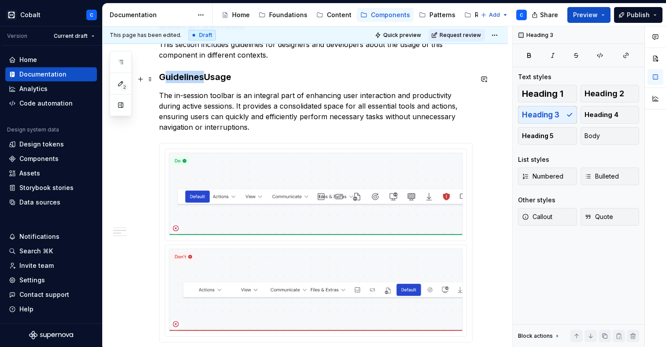
click at [164, 78] on h3 "GuidelinesUsage" at bounding box center [316, 77] width 314 height 12
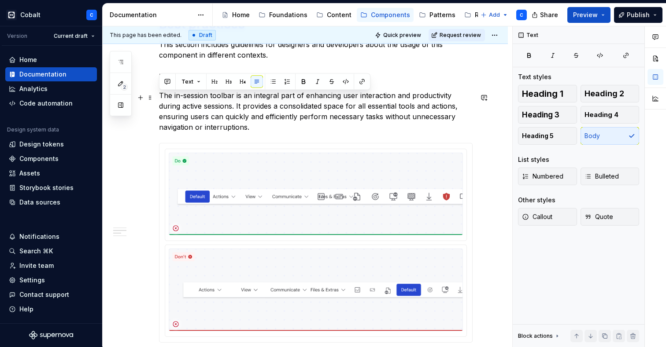
drag, startPoint x: 209, startPoint y: 132, endPoint x: 155, endPoint y: 98, distance: 63.9
click at [155, 98] on div "Anatomy The in-session chat is composed of two element types: message items and…" at bounding box center [305, 72] width 405 height 943
copy p "The in-session toolbar is an integral part of enhancing user interaction and pr…"
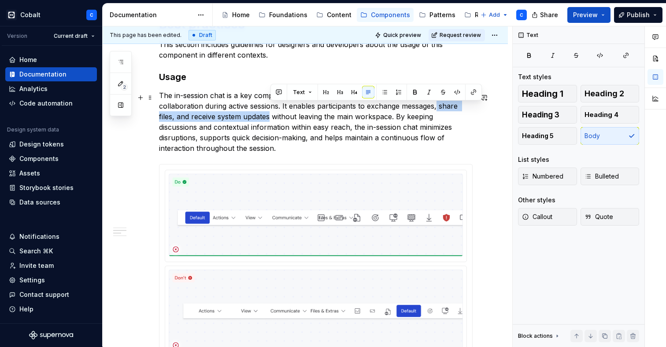
drag, startPoint x: 436, startPoint y: 107, endPoint x: 271, endPoint y: 121, distance: 165.2
click at [271, 121] on p "The in-session chat is a key component for fostering real-time communication an…" at bounding box center [316, 121] width 314 height 63
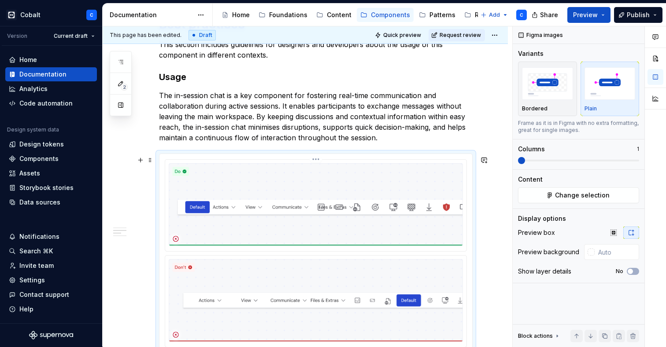
click at [303, 215] on img at bounding box center [316, 204] width 294 height 83
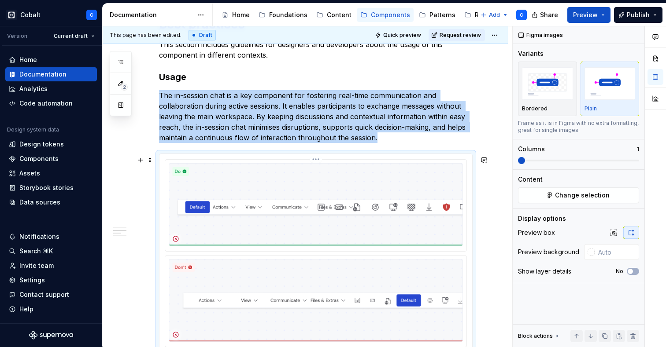
click at [350, 241] on img at bounding box center [316, 204] width 294 height 83
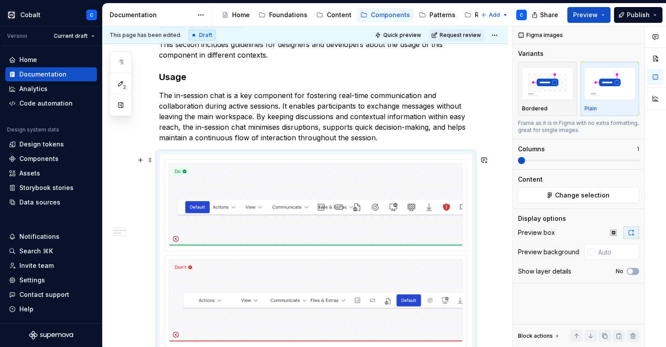
click at [491, 220] on div "Anatomy The in-session chat is composed of two element types: message items and…" at bounding box center [305, 78] width 405 height 954
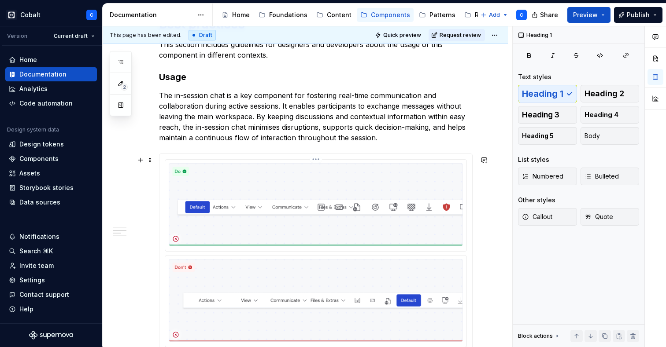
click at [428, 204] on img at bounding box center [316, 204] width 294 height 83
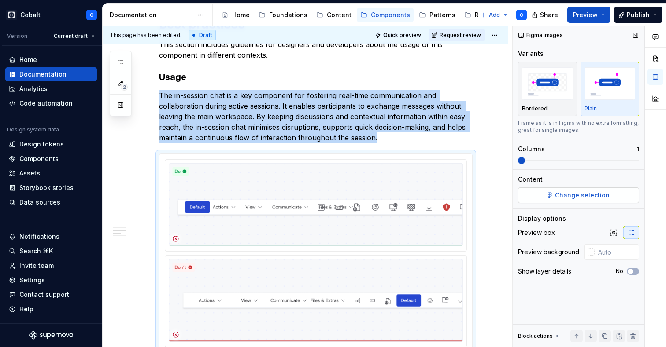
click at [557, 194] on span "Change selection" at bounding box center [582, 195] width 55 height 9
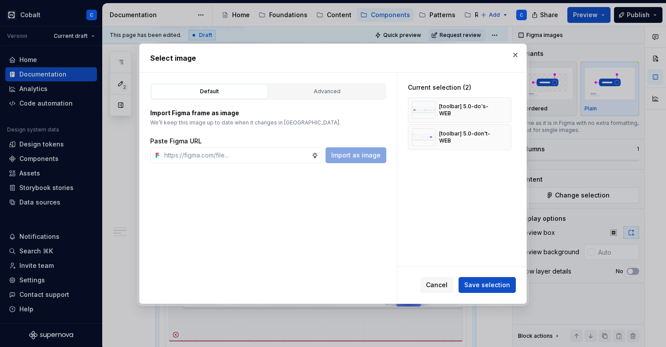
type textarea "*"
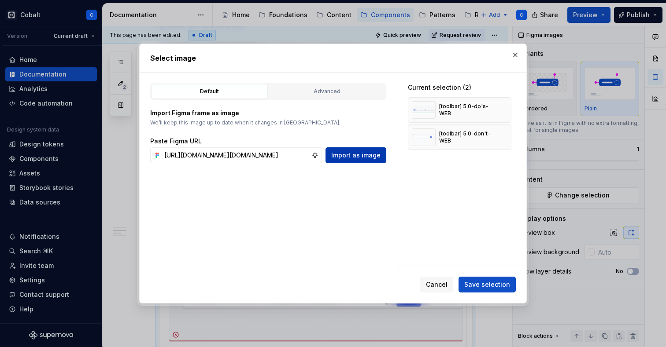
type input "[URL][DOMAIN_NAME][DOMAIN_NAME]"
click at [368, 153] on span "Import as image" at bounding box center [355, 155] width 49 height 9
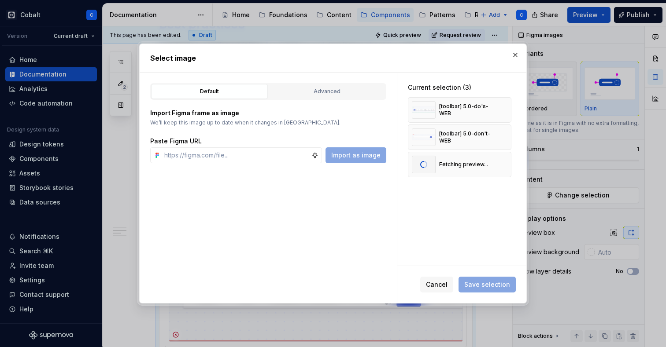
click at [228, 255] on div "Default Advanced Import Figma frame as image We’ll keep this image up to date w…" at bounding box center [268, 188] width 257 height 231
click at [195, 158] on input "text" at bounding box center [236, 156] width 151 height 16
paste input "[URL][DOMAIN_NAME][DOMAIN_NAME]"
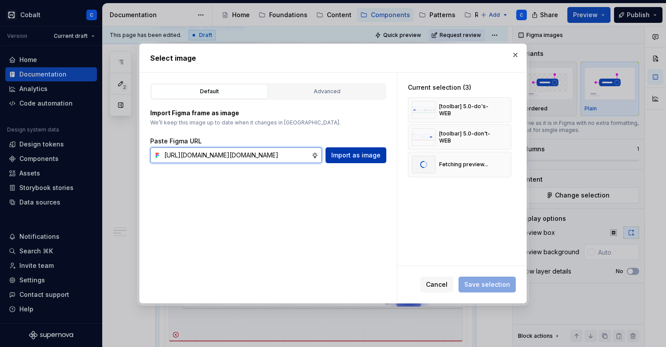
type input "[URL][DOMAIN_NAME][DOMAIN_NAME]"
click at [333, 156] on button "Import as image" at bounding box center [355, 156] width 61 height 16
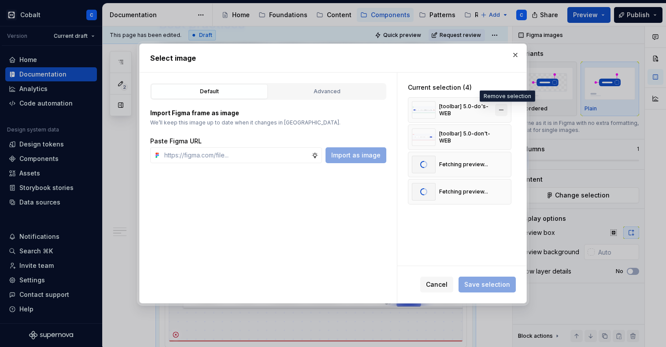
click at [504, 109] on button "button" at bounding box center [501, 110] width 12 height 12
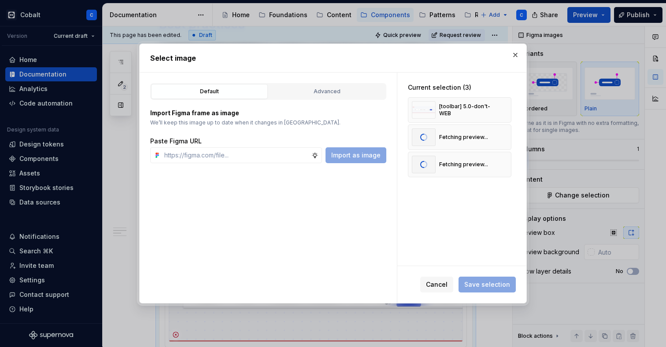
click at [504, 109] on button "button" at bounding box center [501, 110] width 12 height 12
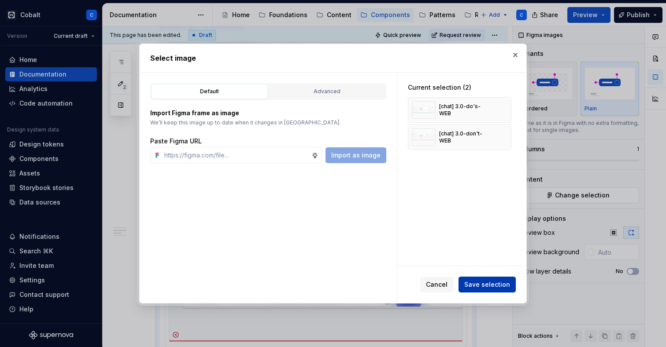
click at [488, 280] on button "Save selection" at bounding box center [486, 285] width 57 height 16
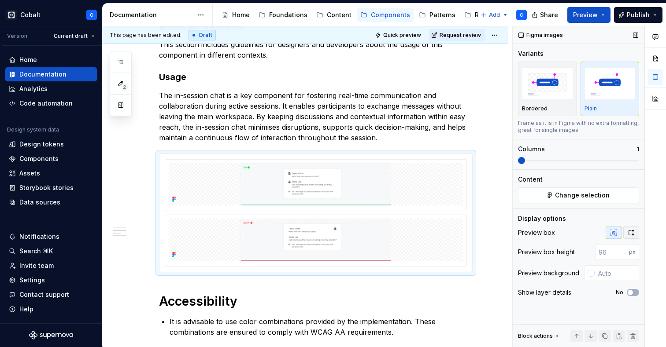
click at [628, 234] on icon "button" at bounding box center [631, 232] width 7 height 7
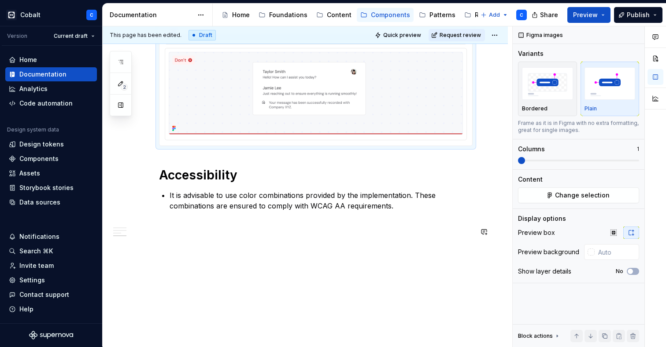
scroll to position [690, 0]
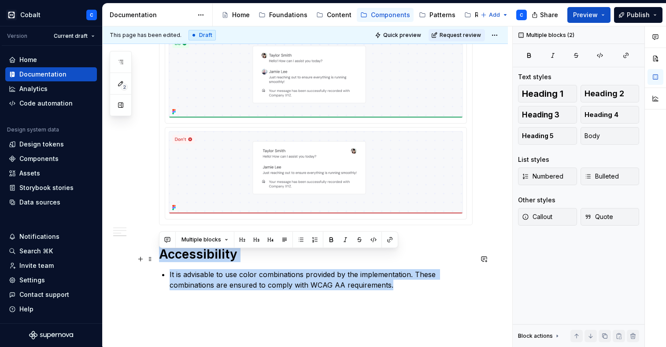
drag, startPoint x: 415, startPoint y: 294, endPoint x: 160, endPoint y: 259, distance: 257.0
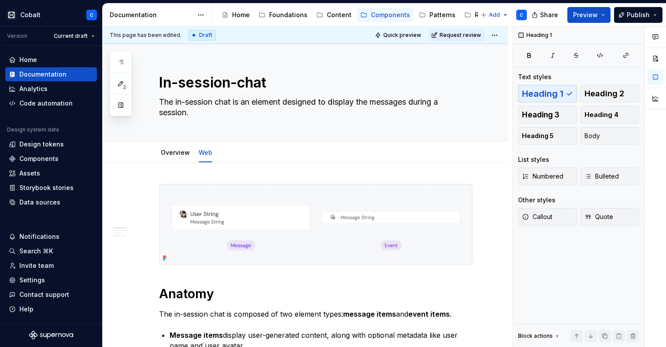
scroll to position [0, 0]
click at [496, 36] on html "Cobalt C Version Current draft Home Documentation Analytics Code automation Des…" at bounding box center [333, 173] width 666 height 347
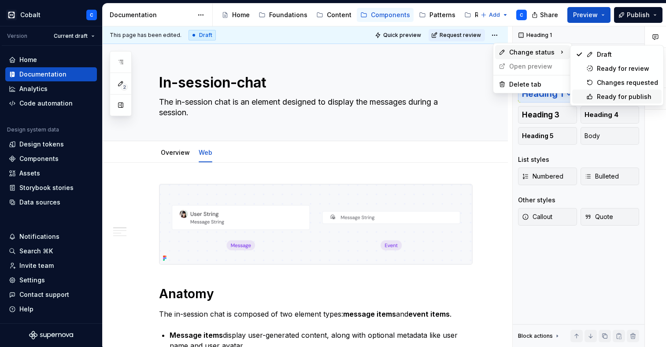
click at [620, 98] on div "Ready for publish" at bounding box center [627, 96] width 61 height 9
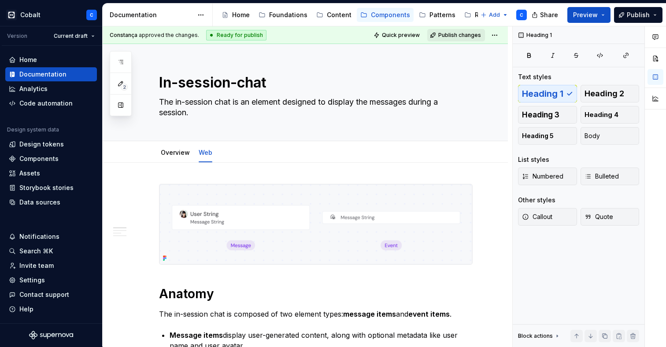
click at [461, 36] on span "Publish changes" at bounding box center [459, 35] width 43 height 7
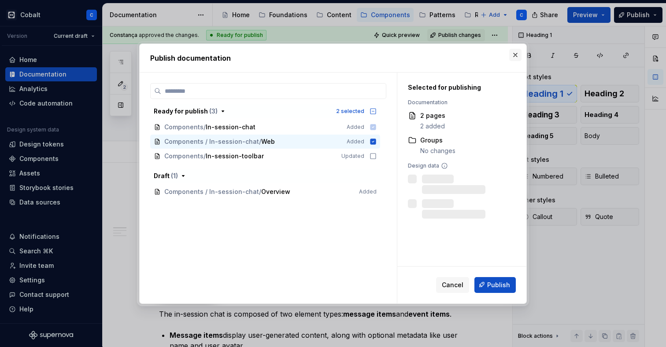
click at [517, 53] on button "button" at bounding box center [515, 55] width 12 height 12
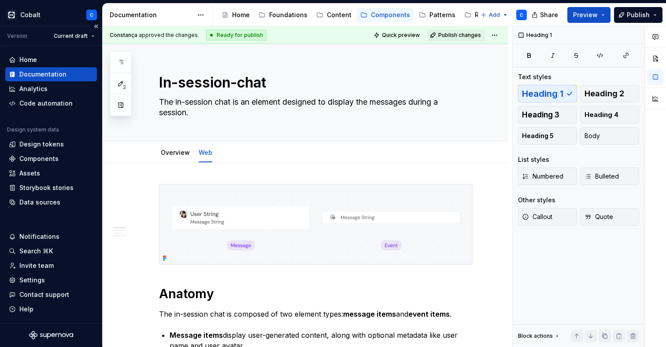
type textarea "*"
click at [40, 159] on div "Components" at bounding box center [38, 159] width 39 height 9
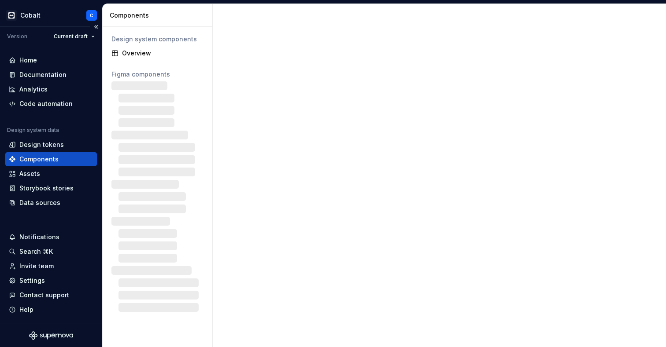
click at [40, 159] on div "Components" at bounding box center [38, 159] width 39 height 9
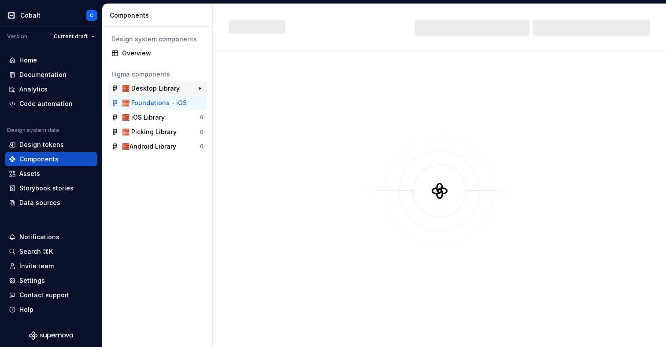
click at [170, 86] on div "🧱 Desktop Library" at bounding box center [151, 88] width 58 height 9
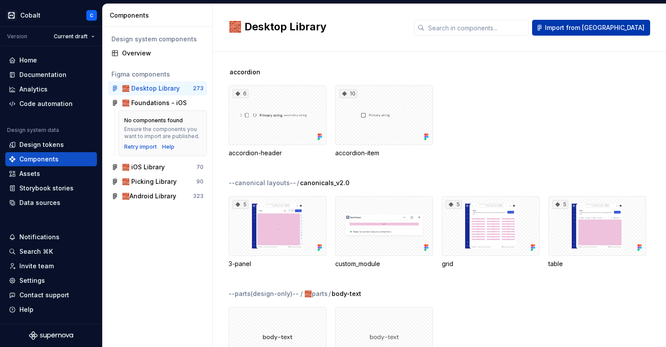
click at [613, 30] on span "Import from [GEOGRAPHIC_DATA]" at bounding box center [595, 27] width 100 height 9
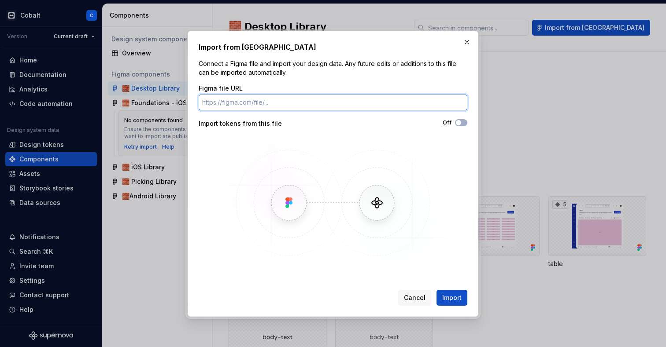
paste input "[URL][DOMAIN_NAME]"
type input "[URL][DOMAIN_NAME]"
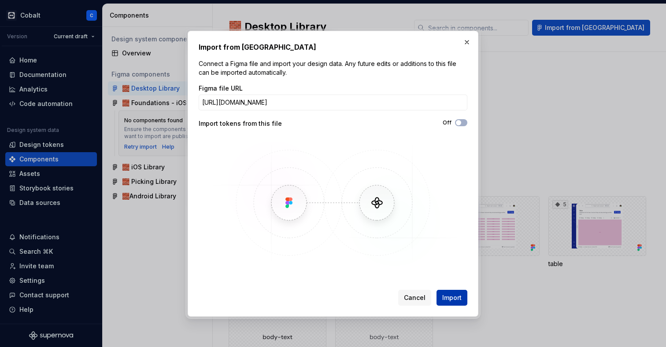
click at [450, 306] on button "Import" at bounding box center [451, 298] width 31 height 16
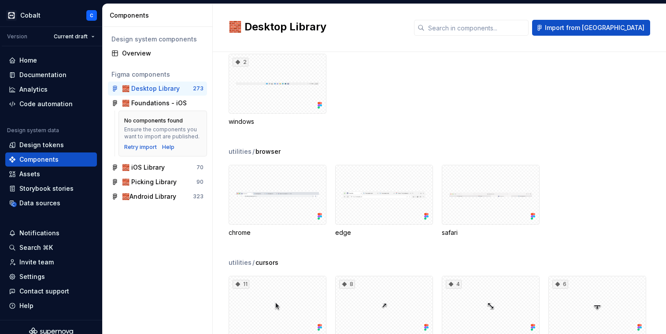
scroll to position [3589, 0]
click at [484, 22] on input "text" at bounding box center [477, 28] width 104 height 16
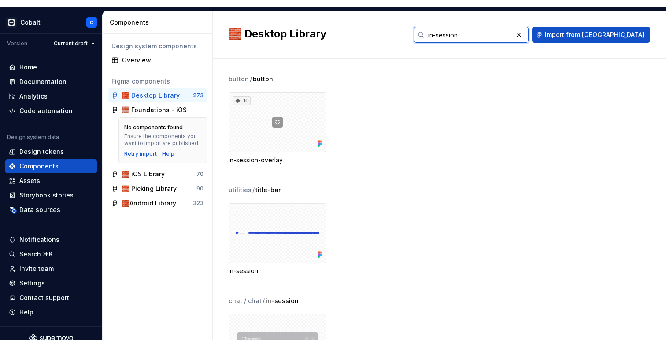
scroll to position [0, 0]
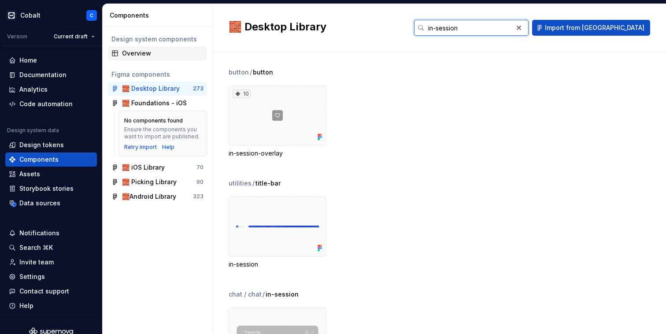
type input "in-session"
click at [152, 55] on div "Overview" at bounding box center [162, 53] width 81 height 9
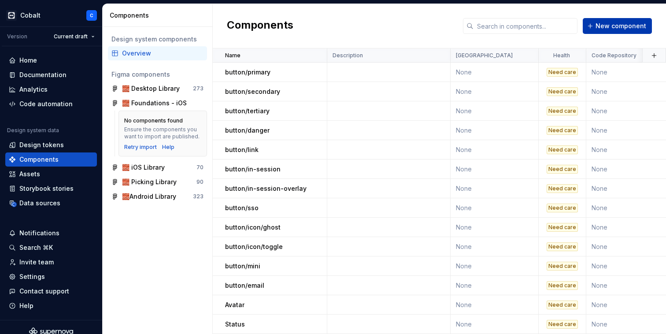
click at [624, 25] on span "New component" at bounding box center [620, 26] width 51 height 9
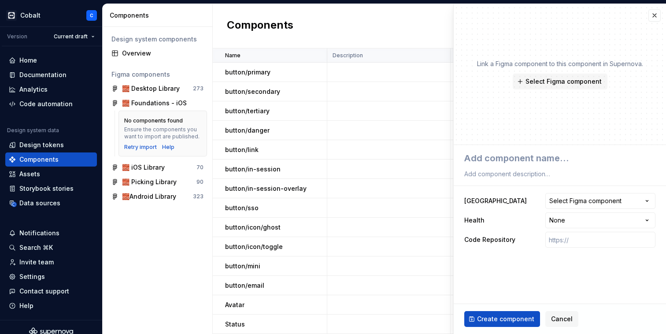
drag, startPoint x: 624, startPoint y: 25, endPoint x: 618, endPoint y: 16, distance: 11.1
click at [608, 27] on div "Link a Figma component to this component in Supernova. Select Figma component" at bounding box center [560, 74] width 212 height 141
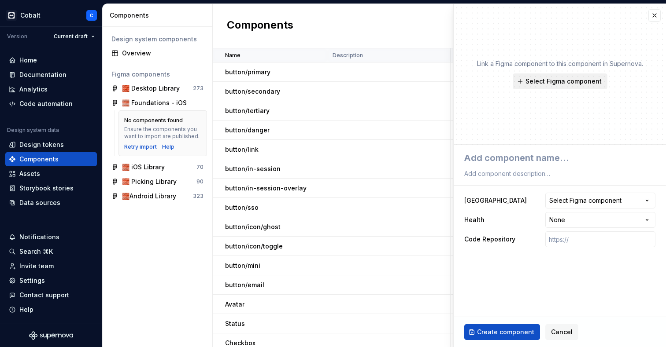
click at [539, 78] on span "Select Figma component" at bounding box center [563, 81] width 76 height 9
type textarea "*"
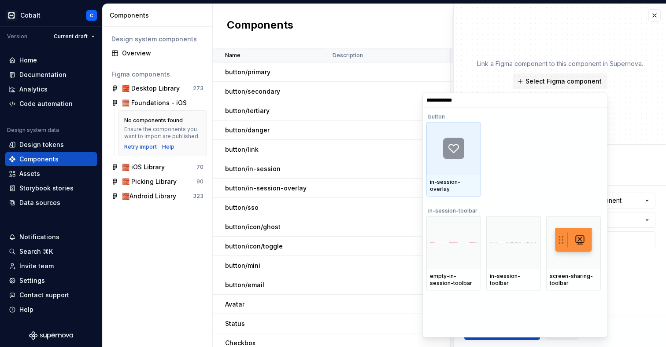
type input "**********"
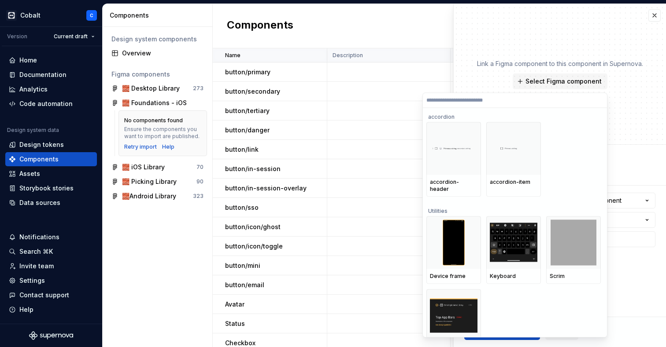
type textarea "*"
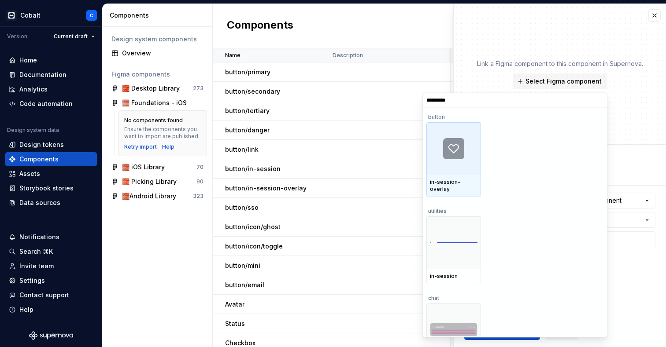
type input "**********"
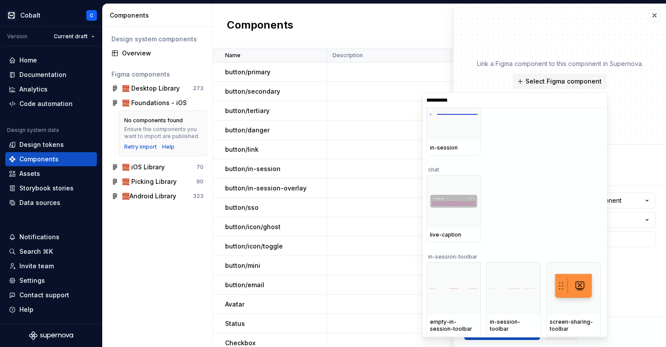
scroll to position [116, 0]
click at [597, 102] on input "**********" at bounding box center [515, 100] width 184 height 7
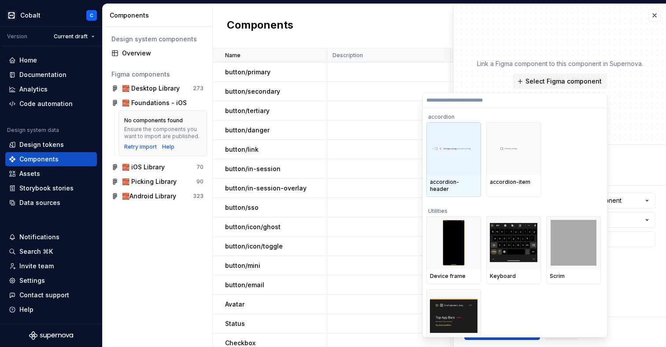
type textarea "*"
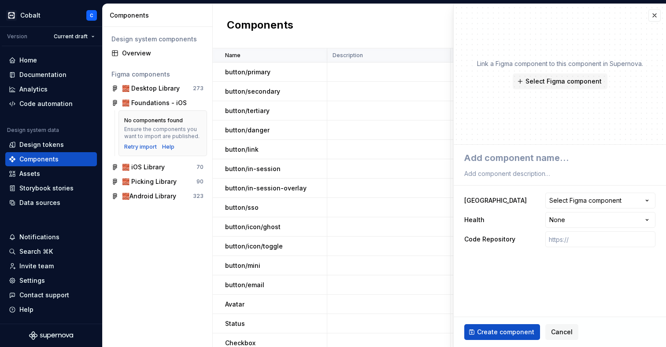
click at [154, 259] on div "Design system components Overview Figma components 🧱 Desktop Library 273 🧱 Foun…" at bounding box center [158, 187] width 110 height 321
click at [48, 144] on div "Design tokens" at bounding box center [41, 144] width 44 height 9
click at [43, 178] on div "Assets" at bounding box center [51, 174] width 92 height 14
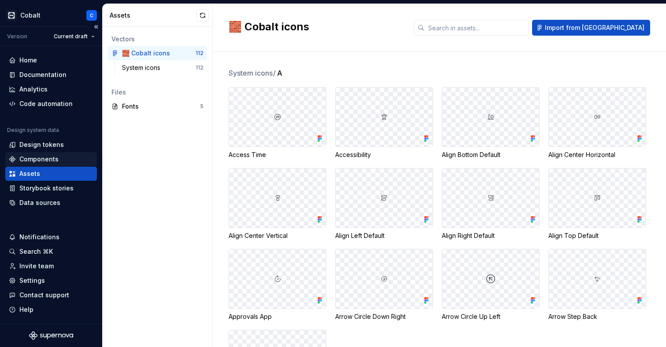
click at [41, 155] on div "Components" at bounding box center [38, 159] width 39 height 9
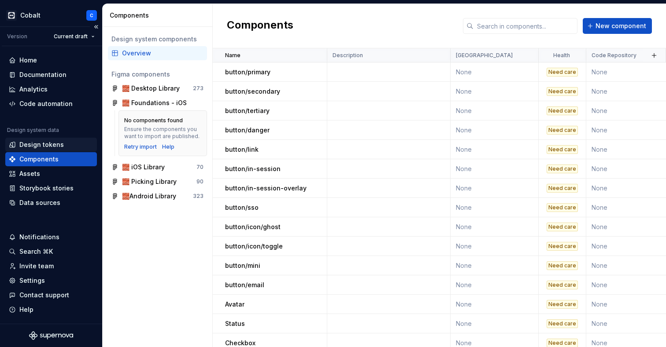
click at [41, 143] on div "Design tokens" at bounding box center [41, 144] width 44 height 9
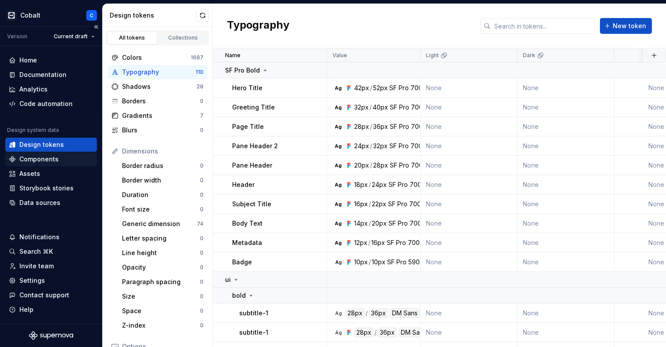
click at [60, 154] on div "Components" at bounding box center [51, 159] width 92 height 14
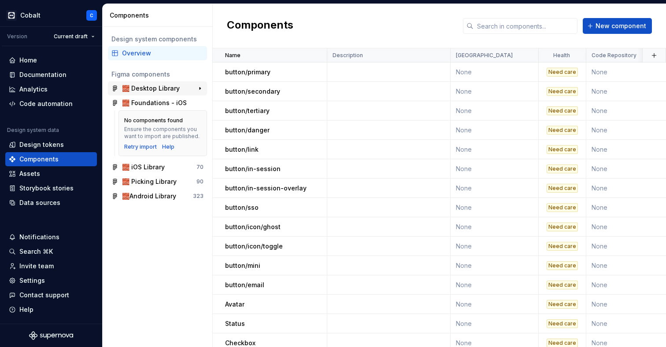
click at [143, 88] on div "🧱 Desktop Library" at bounding box center [151, 88] width 58 height 9
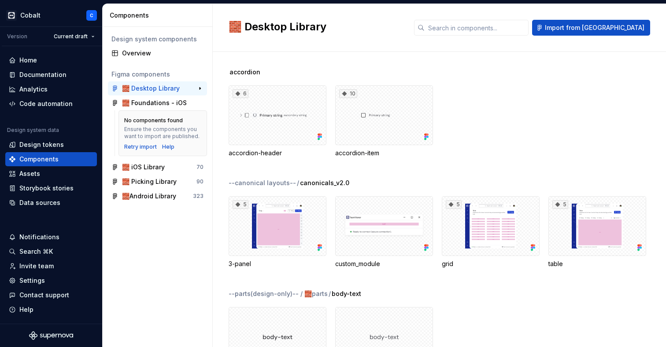
click at [143, 88] on div "🧱 Desktop Library" at bounding box center [151, 88] width 58 height 9
click at [507, 30] on input "text" at bounding box center [477, 28] width 104 height 16
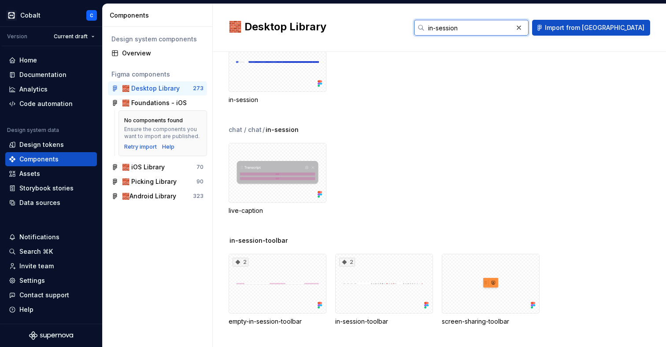
scroll to position [148, 0]
type input "in-session"
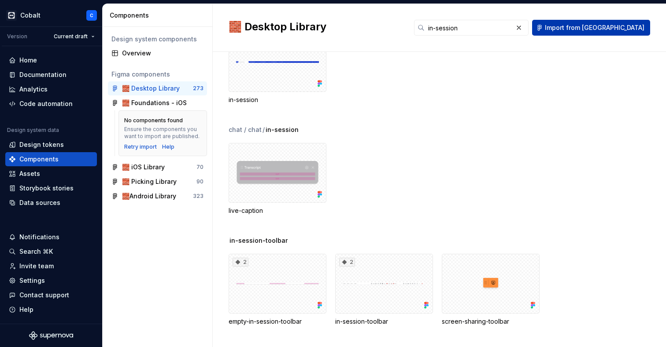
click at [636, 26] on span "Import from [GEOGRAPHIC_DATA]" at bounding box center [595, 27] width 100 height 9
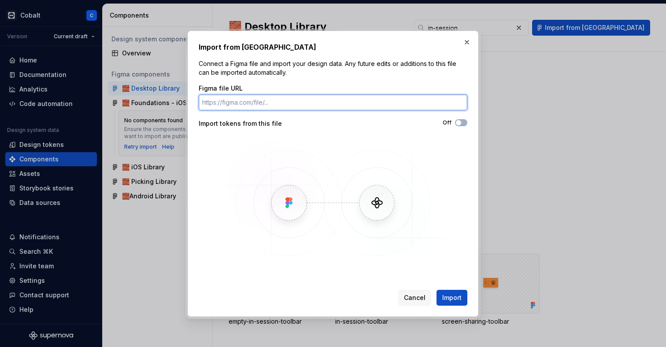
paste input "[URL][DOMAIN_NAME]"
type input "[URL][DOMAIN_NAME]"
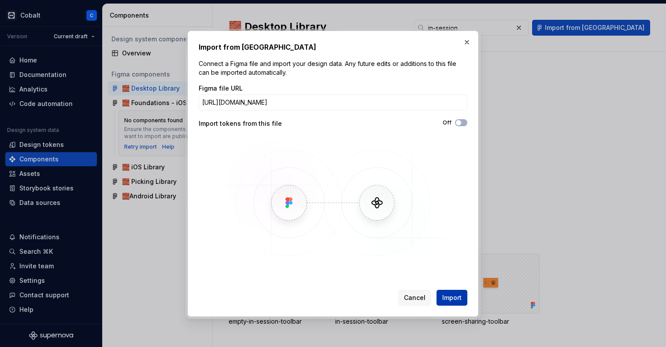
click at [450, 299] on span "Import" at bounding box center [451, 298] width 19 height 9
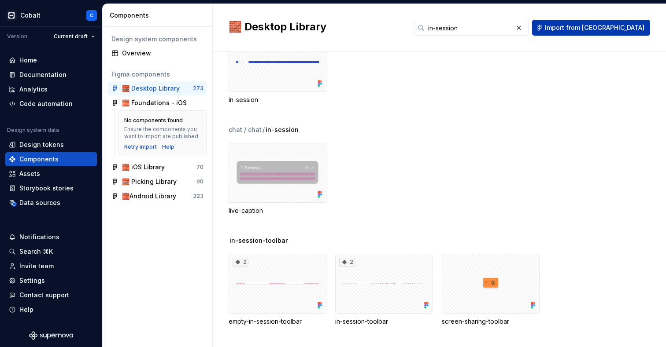
click at [611, 23] on button "Import from [GEOGRAPHIC_DATA]" at bounding box center [591, 28] width 118 height 16
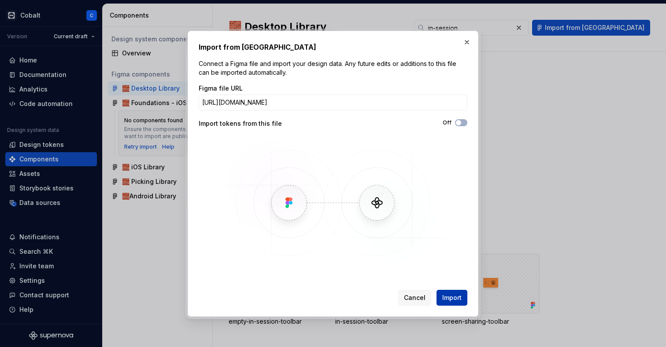
type input "[URL][DOMAIN_NAME]"
click at [451, 291] on button "Import" at bounding box center [451, 298] width 31 height 16
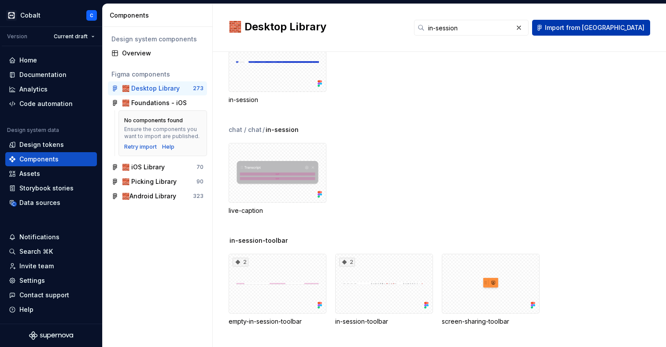
click at [594, 27] on span "Import from [GEOGRAPHIC_DATA]" at bounding box center [595, 27] width 100 height 9
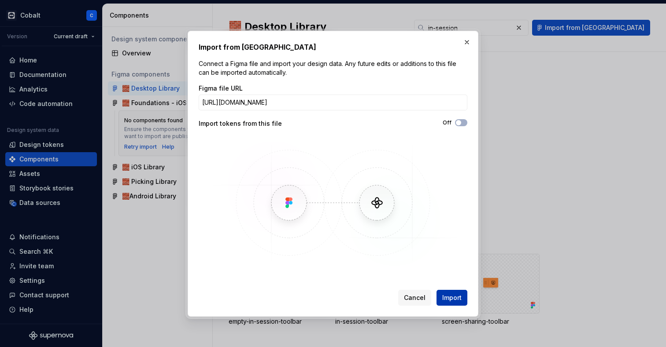
type input "[URL][DOMAIN_NAME]"
click at [454, 301] on span "Import" at bounding box center [451, 298] width 19 height 9
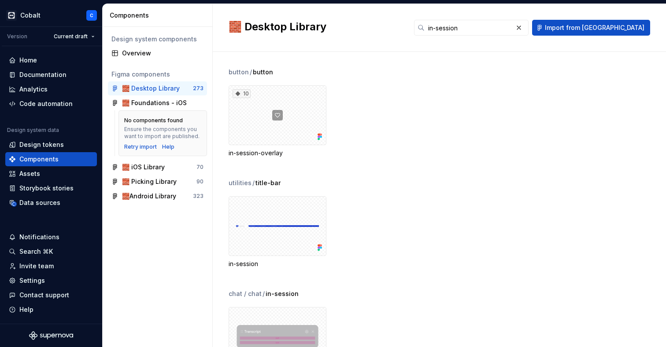
scroll to position [0, 0]
click at [35, 206] on div "Data sources" at bounding box center [39, 203] width 41 height 9
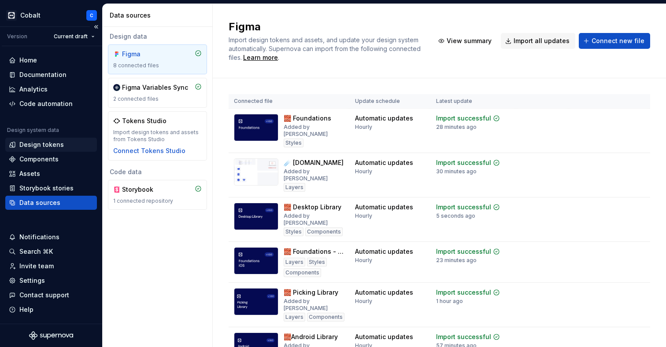
click at [37, 145] on div "Design tokens" at bounding box center [41, 144] width 44 height 9
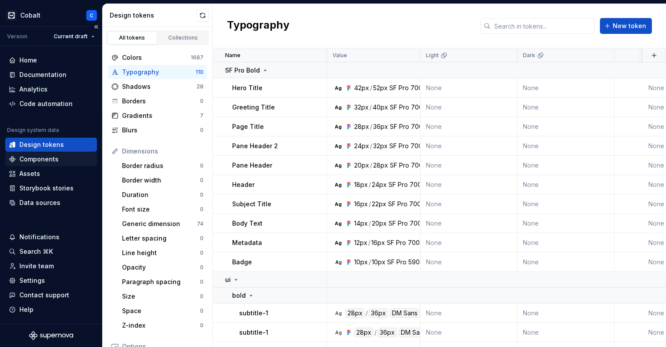
click at [62, 163] on div "Components" at bounding box center [51, 159] width 85 height 9
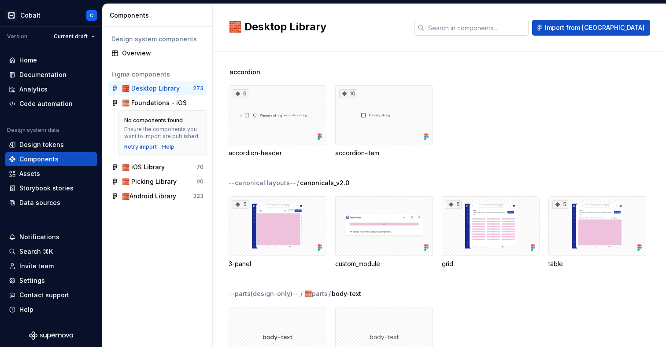
click at [477, 22] on input "text" at bounding box center [477, 28] width 104 height 16
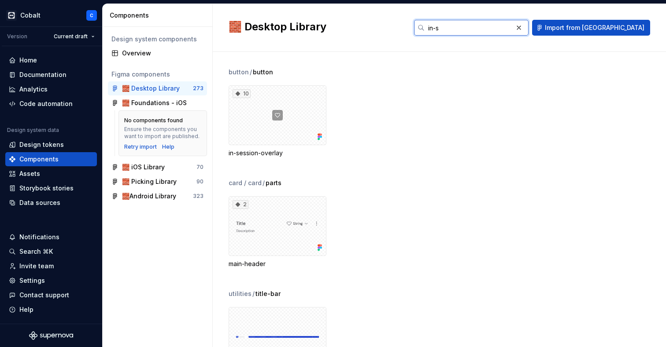
type input "in-se"
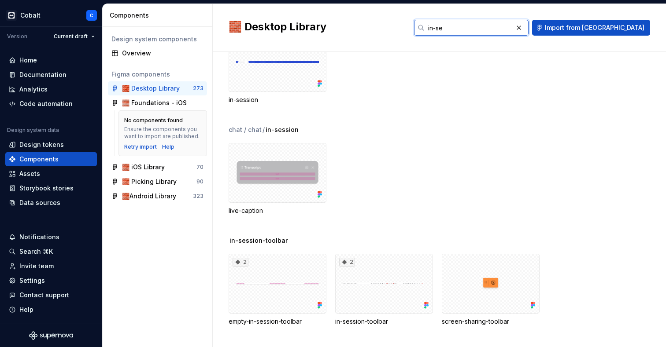
scroll to position [148, 0]
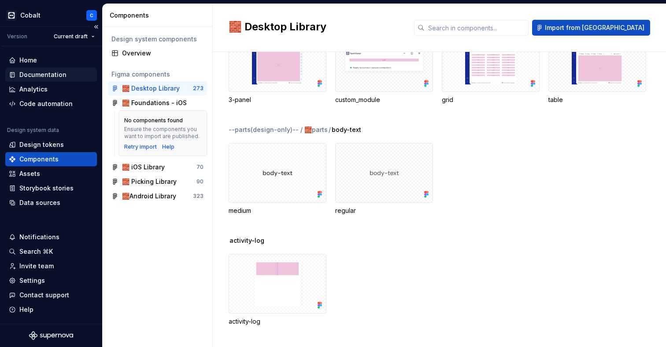
click at [41, 72] on div "Documentation" at bounding box center [42, 74] width 47 height 9
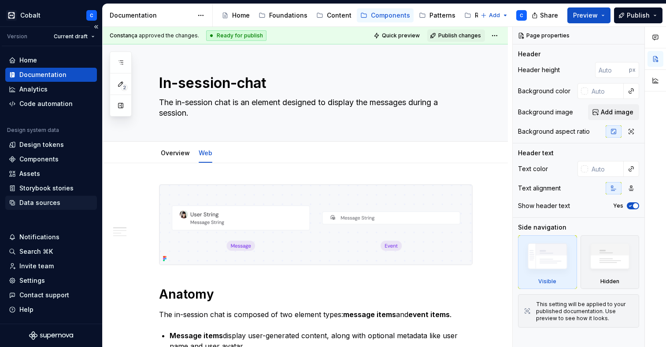
click at [49, 201] on div "Data sources" at bounding box center [39, 203] width 41 height 9
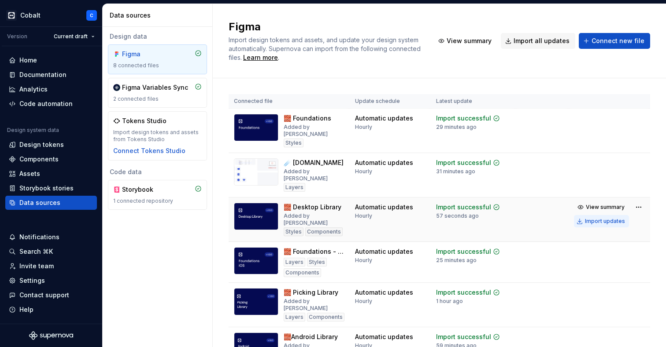
click at [601, 218] on div "Import updates" at bounding box center [605, 221] width 40 height 7
click at [33, 158] on div "Components" at bounding box center [38, 159] width 39 height 9
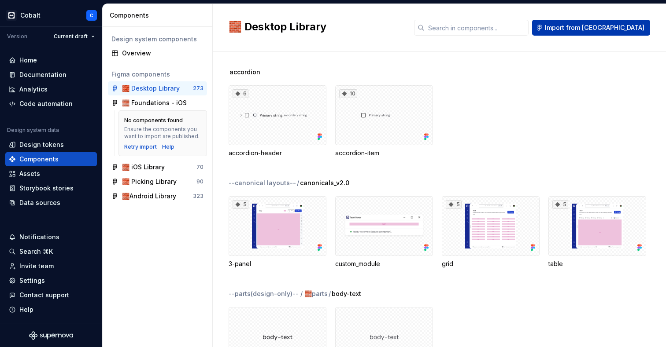
click at [638, 32] on button "Import from [GEOGRAPHIC_DATA]" at bounding box center [591, 28] width 118 height 16
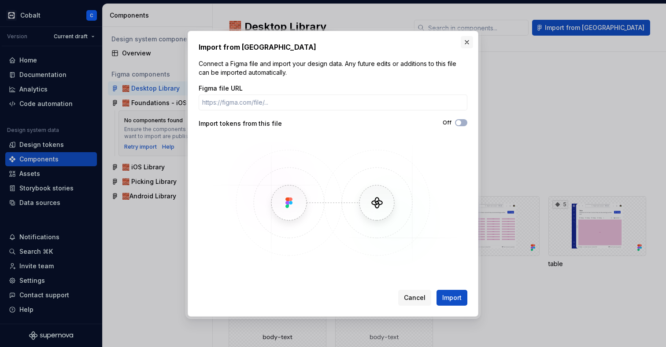
click at [466, 41] on button "button" at bounding box center [467, 42] width 12 height 12
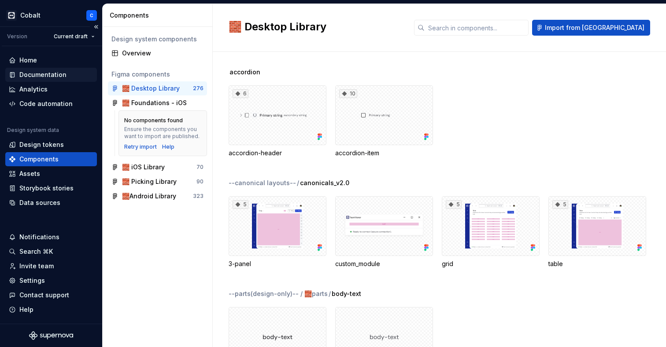
click at [54, 74] on div "Documentation" at bounding box center [42, 74] width 47 height 9
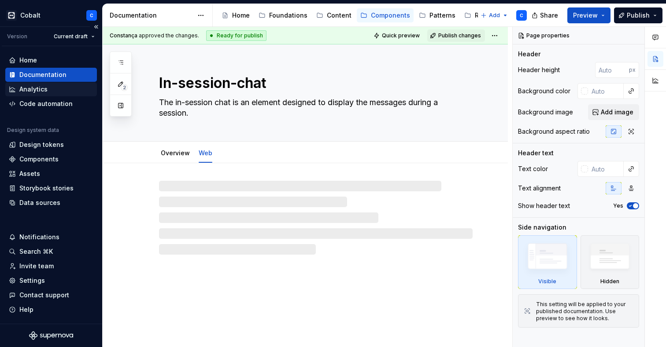
click at [49, 93] on div "Analytics" at bounding box center [51, 89] width 85 height 9
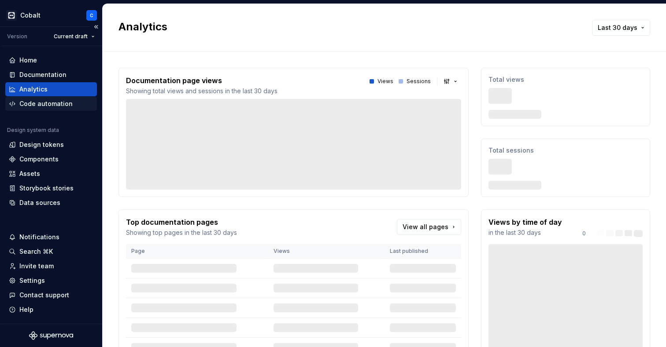
click at [49, 103] on div "Code automation" at bounding box center [45, 104] width 53 height 9
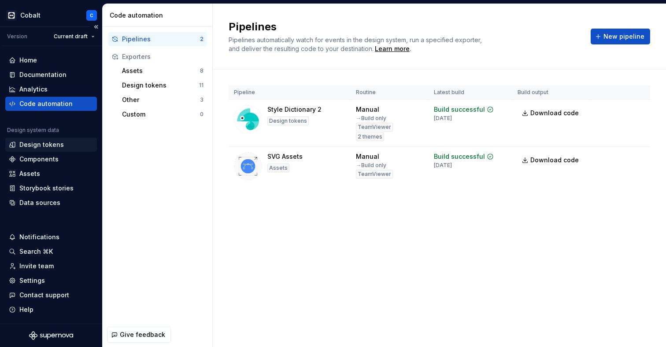
click at [30, 143] on div "Design tokens" at bounding box center [41, 144] width 44 height 9
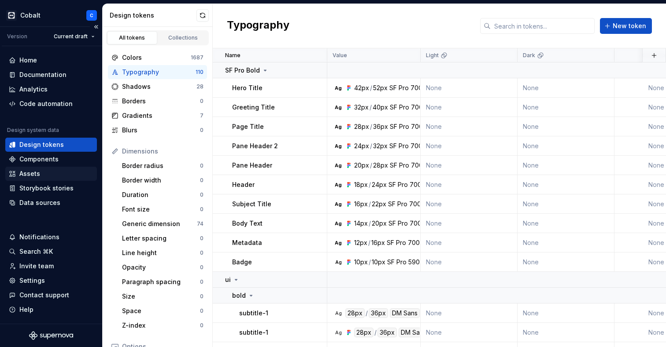
click at [22, 174] on div "Assets" at bounding box center [29, 174] width 21 height 9
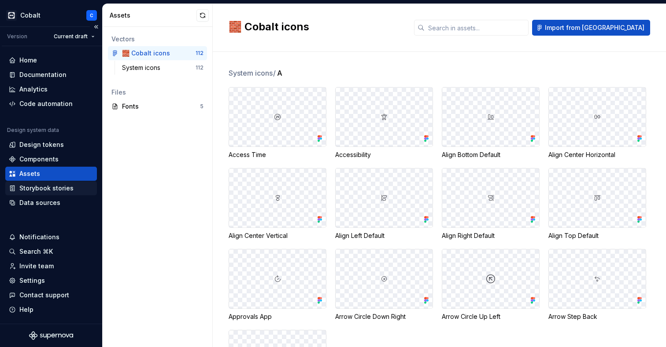
click at [23, 187] on div "Storybook stories" at bounding box center [46, 188] width 54 height 9
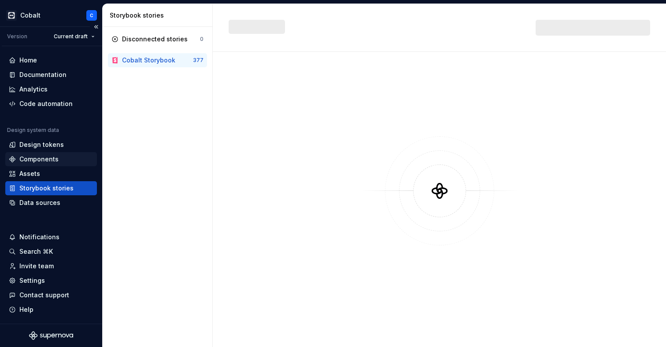
click at [23, 159] on div "Components" at bounding box center [38, 159] width 39 height 9
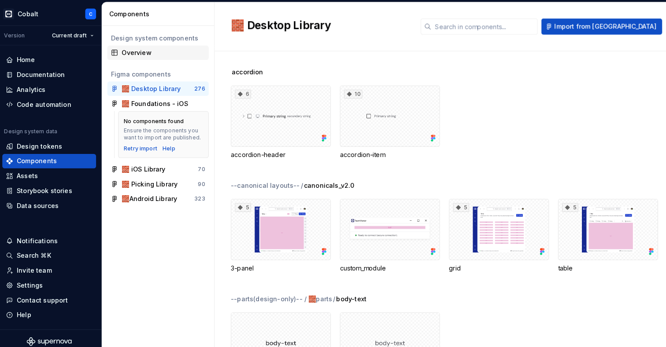
click at [129, 52] on div "Overview" at bounding box center [162, 53] width 81 height 9
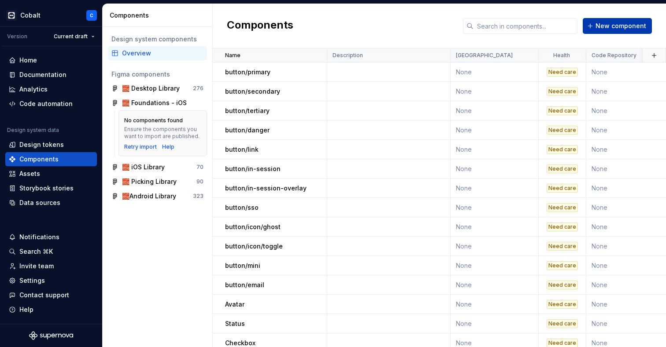
click at [619, 20] on button "New component" at bounding box center [617, 26] width 69 height 16
click at [611, 25] on span "New component" at bounding box center [620, 26] width 51 height 9
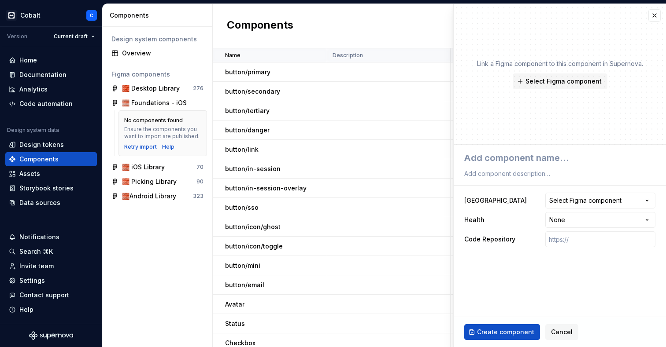
type textarea "*"
click at [559, 199] on div "Select Figma component" at bounding box center [585, 200] width 72 height 9
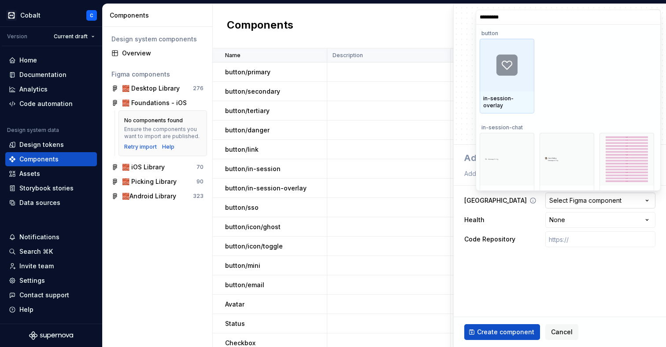
type input "**********"
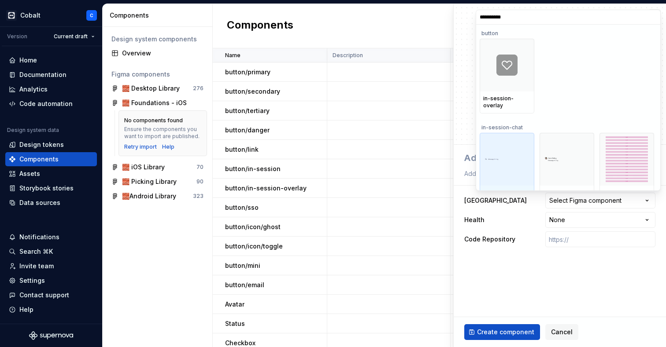
scroll to position [22, 0]
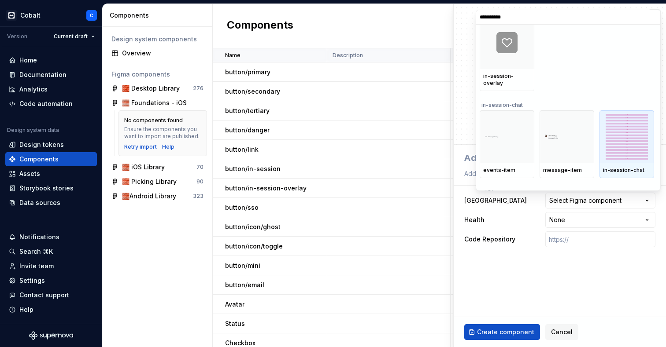
click at [637, 131] on div at bounding box center [626, 137] width 55 height 53
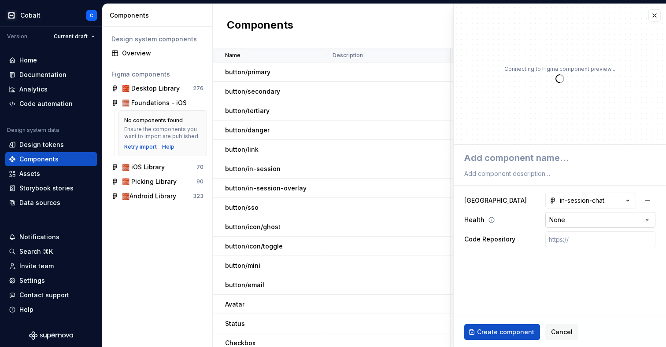
click at [619, 222] on html "Cobalt C Version Current draft Home Documentation Analytics Code automation Des…" at bounding box center [333, 173] width 666 height 347
type textarea "*"
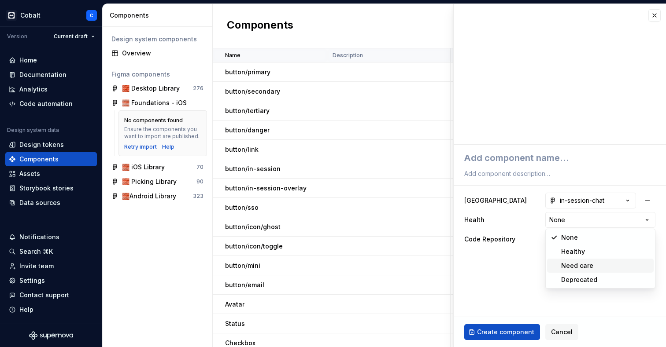
select select "**********"
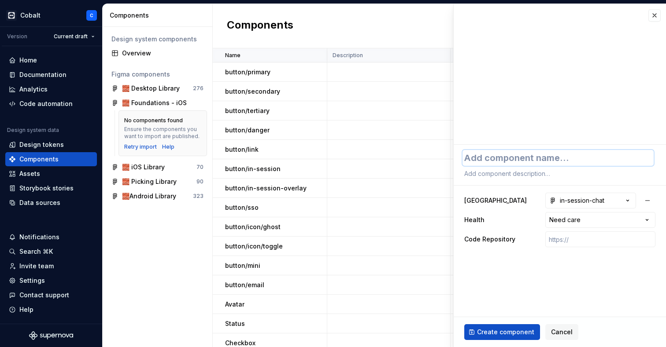
click at [507, 163] on textarea at bounding box center [557, 158] width 191 height 16
type textarea "*"
type textarea "I"
type textarea "*"
type textarea "In"
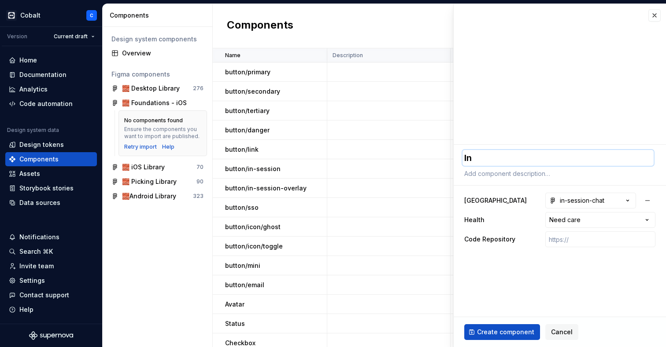
type textarea "*"
type textarea "In-"
type textarea "*"
type textarea "i"
type textarea "*"
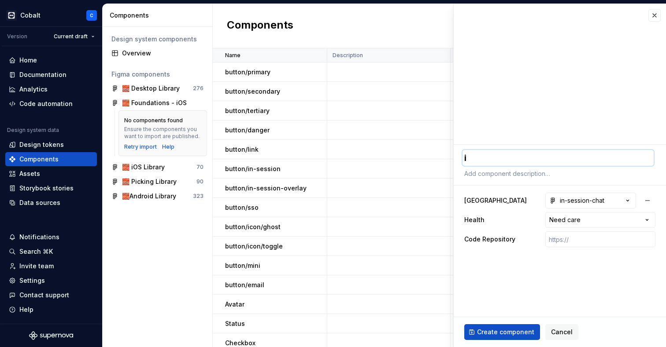
type textarea "in"
type textarea "*"
type textarea "in-"
type textarea "*"
type textarea "in-s"
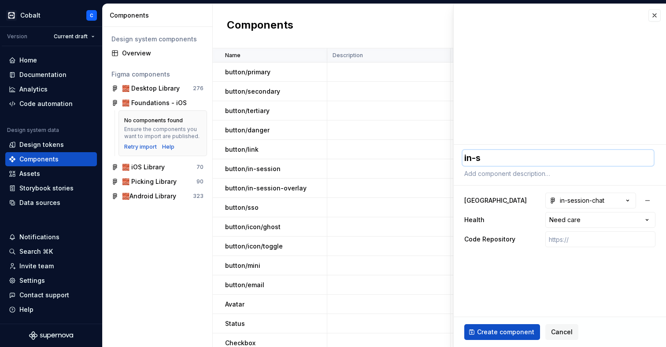
type textarea "*"
type textarea "in-se"
type textarea "*"
type textarea "in-ses"
type textarea "*"
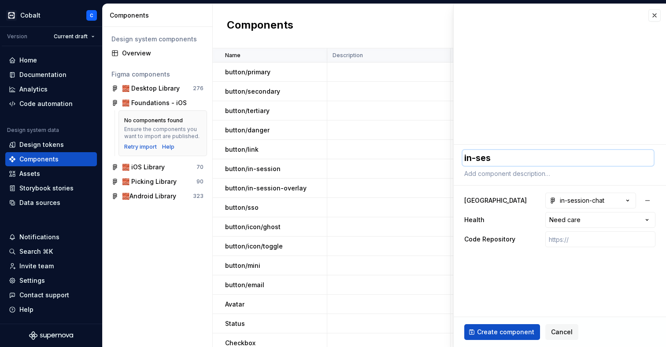
type textarea "in-sess"
type textarea "*"
type textarea "in-sessu"
type textarea "*"
type textarea "I"
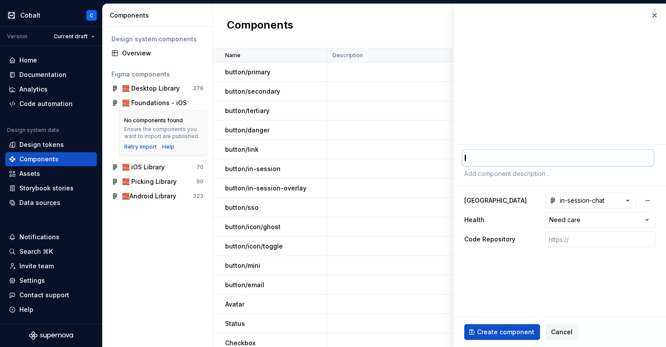
type textarea "*"
type textarea "In"
type textarea "*"
type textarea "In"
type textarea "*"
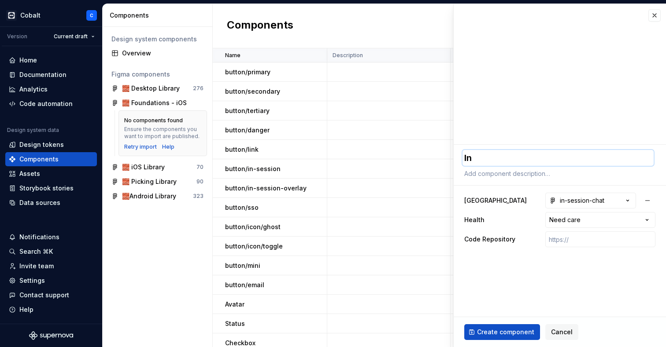
type textarea "In S"
type textarea "*"
type textarea "In Se"
type textarea "*"
type textarea "In Ses"
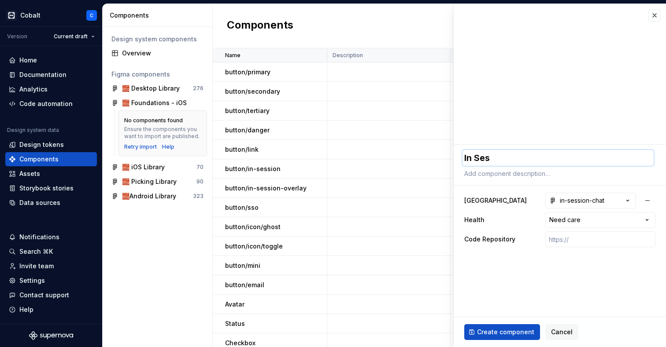
type textarea "*"
type textarea "In Sess"
type textarea "*"
type textarea "In Sessi"
type textarea "*"
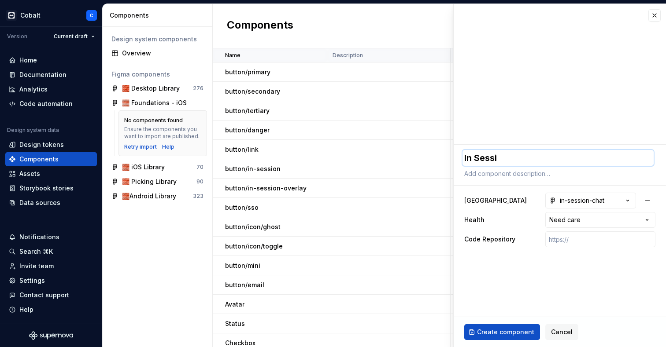
type textarea "In Sessio"
type textarea "*"
type textarea "In Session"
type textarea "*"
type textarea "In Session"
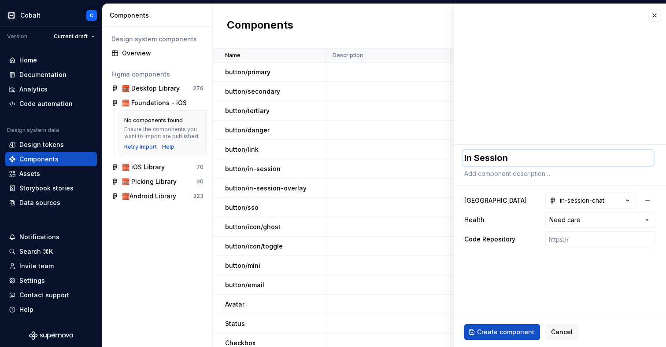
type textarea "*"
type textarea "In Session C"
type textarea "*"
type textarea "In Session Ch"
type textarea "*"
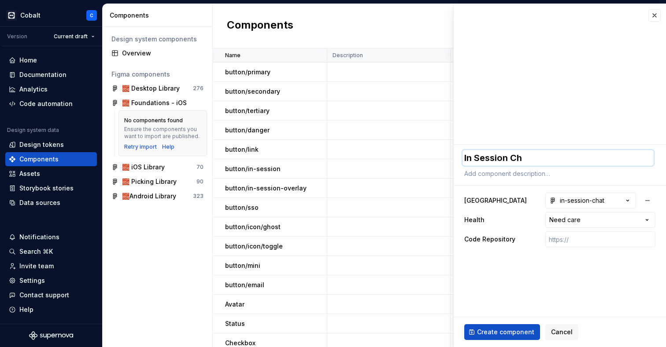
type textarea "In Session Cha"
type textarea "*"
type textarea "In Session Chat"
click at [506, 330] on span "Create component" at bounding box center [505, 332] width 57 height 9
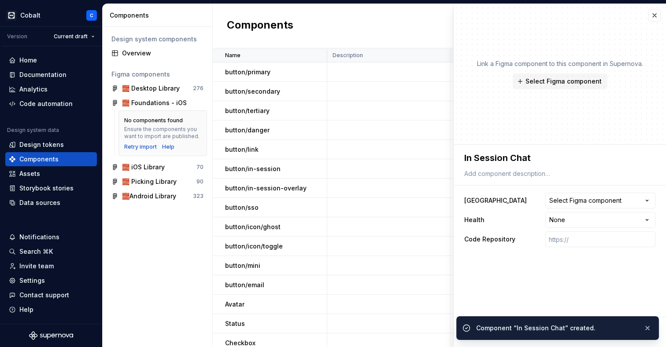
type textarea "*"
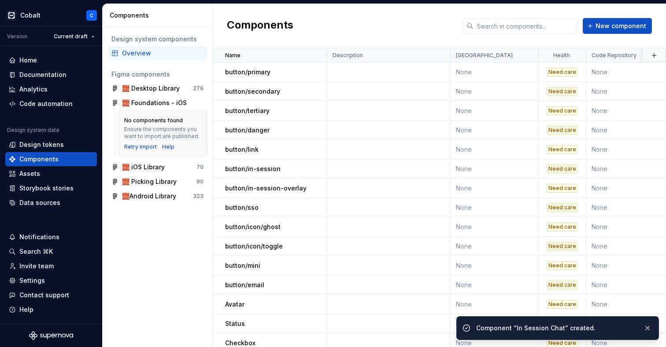
click at [506, 330] on div "Component “In Session Chat” created." at bounding box center [556, 328] width 160 height 9
click at [40, 71] on div "Documentation" at bounding box center [42, 74] width 47 height 9
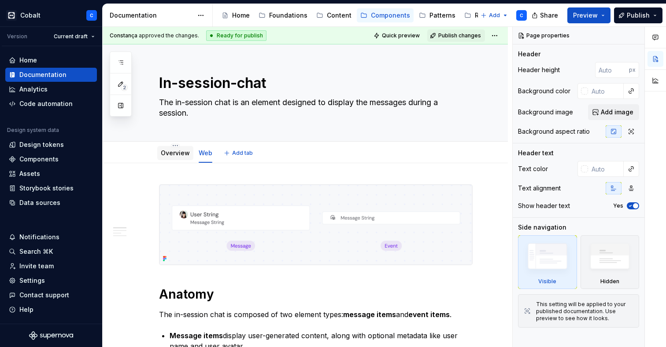
click at [161, 159] on div "Overview" at bounding box center [175, 153] width 36 height 14
click at [163, 156] on div "Overview" at bounding box center [175, 153] width 29 height 9
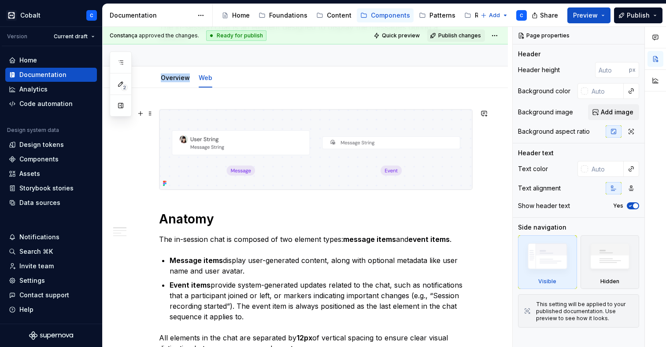
scroll to position [70, 0]
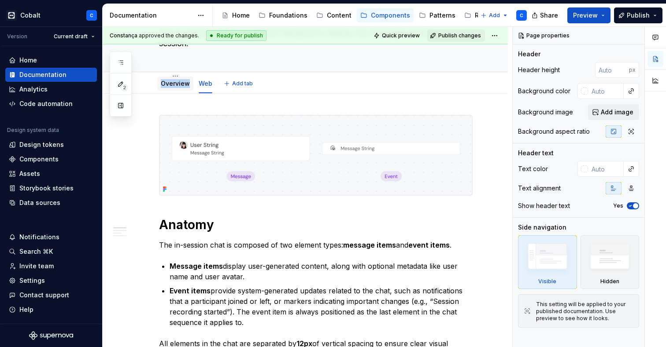
click at [177, 81] on link "Overview" at bounding box center [175, 83] width 29 height 7
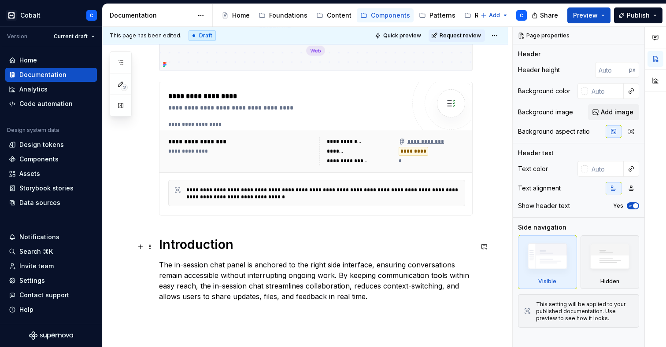
scroll to position [336, 0]
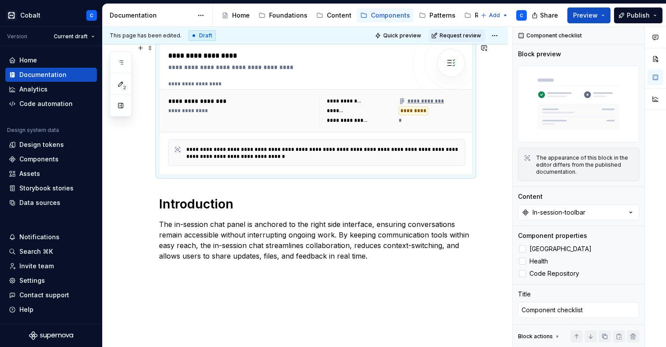
click at [348, 121] on div "**********" at bounding box center [348, 120] width 42 height 7
type textarea "*"
click at [566, 215] on div "In-session-toolbar" at bounding box center [558, 212] width 53 height 9
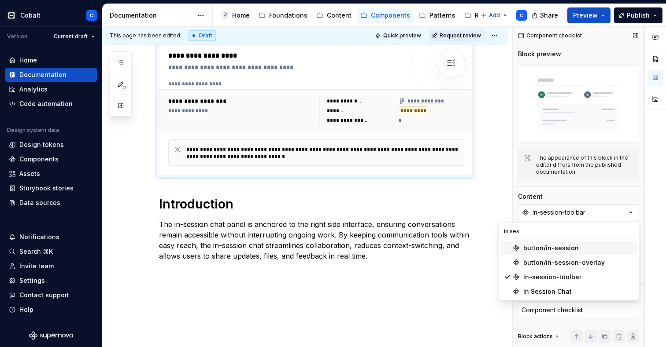
scroll to position [0, 0]
type input "in session"
click at [543, 294] on div "In Session Chat" at bounding box center [547, 292] width 48 height 9
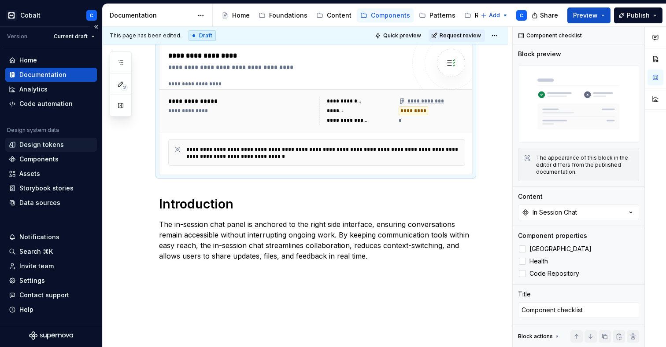
type textarea "*"
click at [34, 145] on div "Design tokens" at bounding box center [41, 144] width 44 height 9
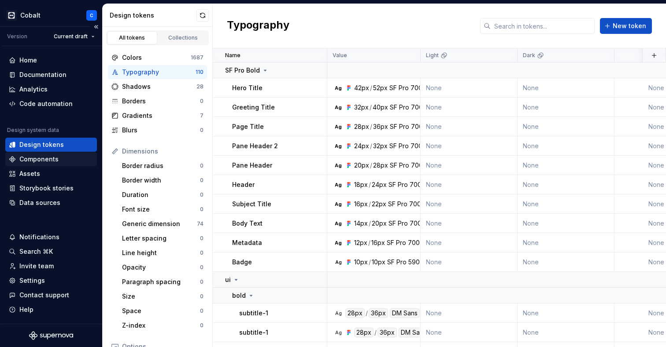
click at [37, 161] on div "Components" at bounding box center [38, 159] width 39 height 9
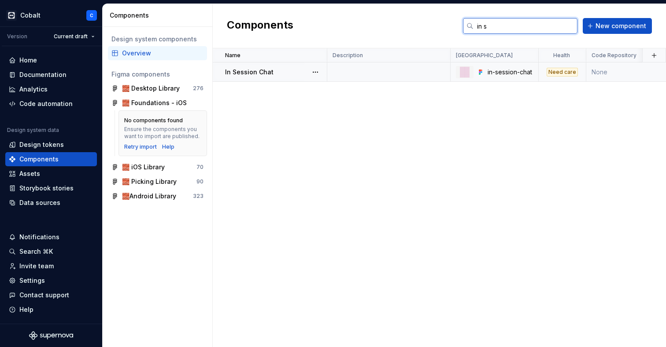
type input "in s"
click at [327, 75] on div at bounding box center [329, 72] width 5 height 19
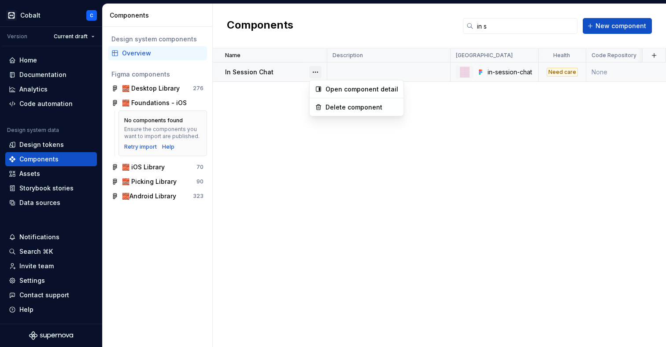
click at [310, 74] on button "button" at bounding box center [315, 72] width 12 height 12
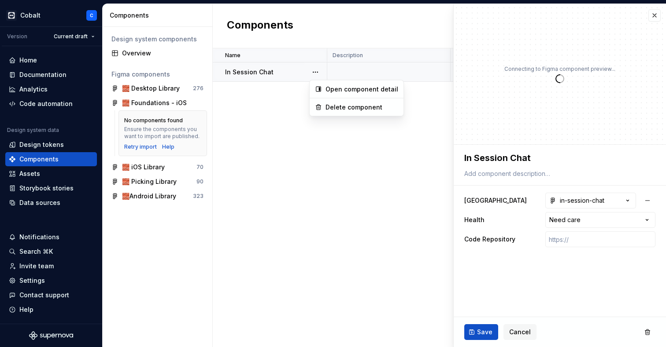
drag, startPoint x: 285, startPoint y: 74, endPoint x: 250, endPoint y: 69, distance: 36.0
click at [285, 74] on html "**********" at bounding box center [333, 173] width 666 height 347
click at [285, 74] on div "In Session Chat" at bounding box center [275, 72] width 101 height 9
click at [247, 69] on p "In Session Chat" at bounding box center [249, 72] width 48 height 9
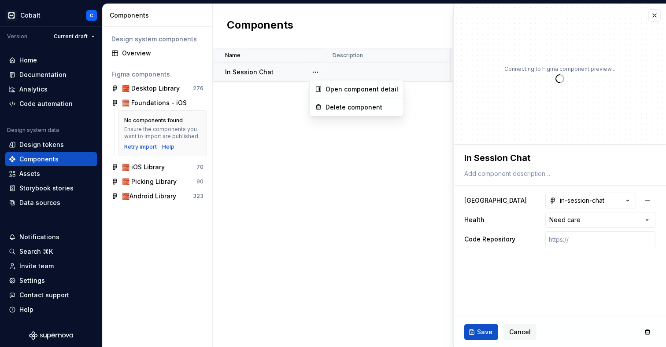
click at [247, 69] on p "In Session Chat" at bounding box center [249, 72] width 48 height 9
click at [515, 151] on textarea "In Session Chat" at bounding box center [557, 158] width 191 height 16
type textarea "*"
type textarea "n Session Chat"
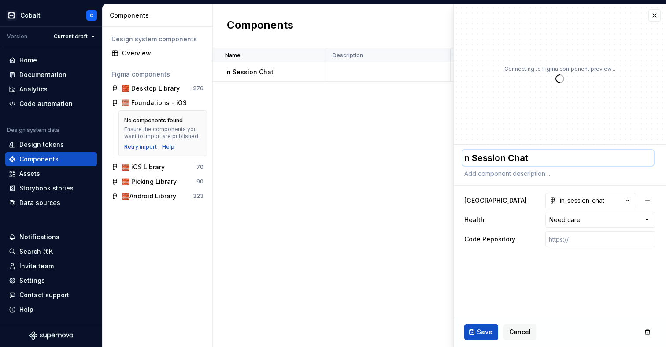
type textarea "*"
type textarea "in Session Chat"
type textarea "*"
type textarea "in ession Chat"
type textarea "*"
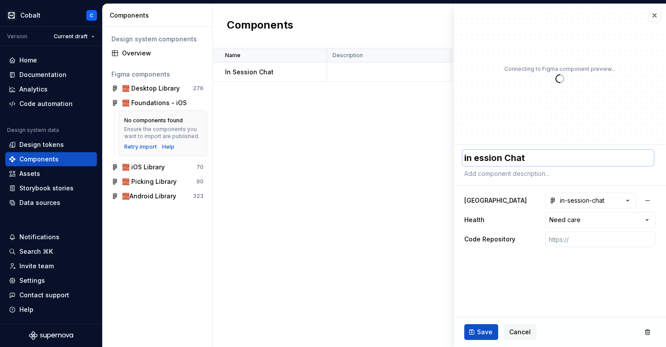
type textarea "inession Chat"
type textarea "*"
type textarea "in-ession Chat"
type textarea "*"
type textarea "in-session Chat"
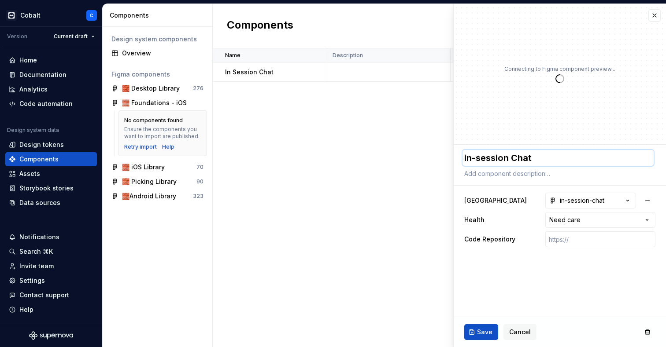
type textarea "*"
type textarea "in-session hat"
type textarea "*"
type textarea "in-sessionhat"
type textarea "*"
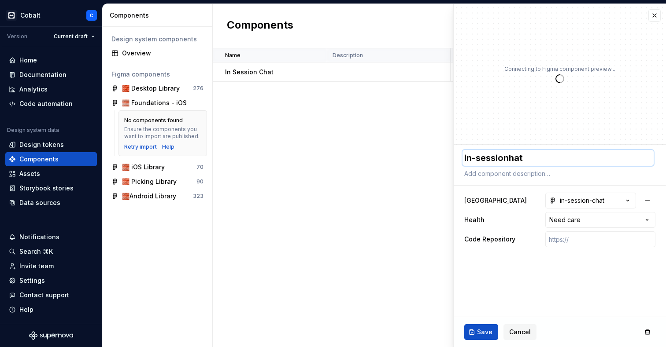
type textarea "in-session-hat"
type textarea "*"
type textarea "in-session-chat"
click at [485, 329] on span "Save" at bounding box center [484, 332] width 15 height 9
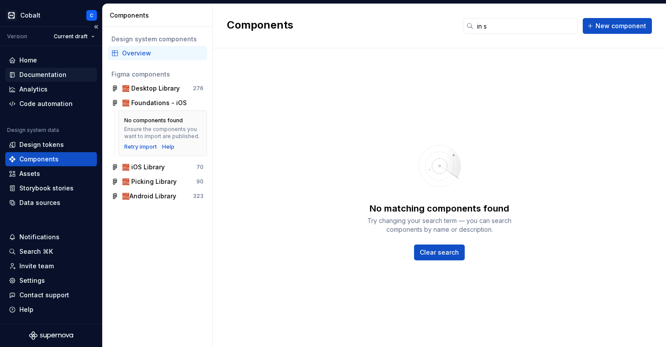
click at [29, 70] on div "Documentation" at bounding box center [51, 75] width 92 height 14
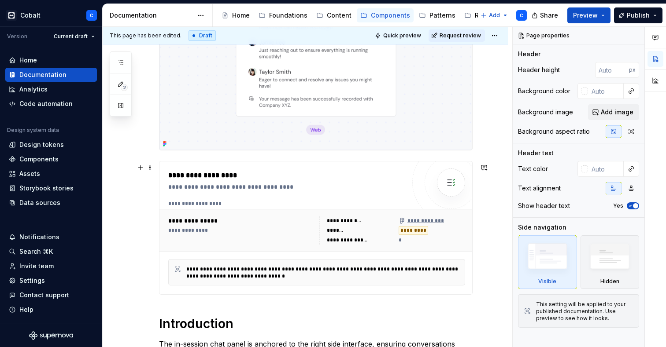
scroll to position [217, 0]
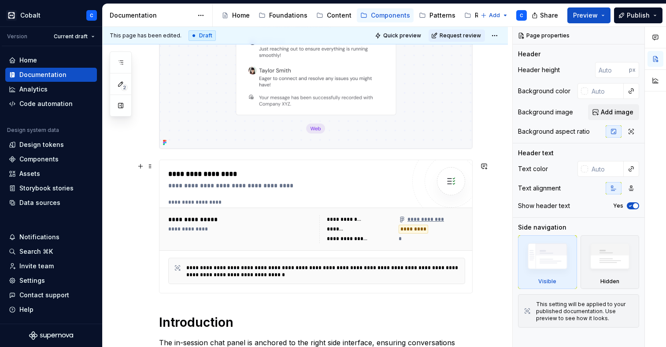
click at [402, 206] on div "**********" at bounding box center [318, 202] width 301 height 7
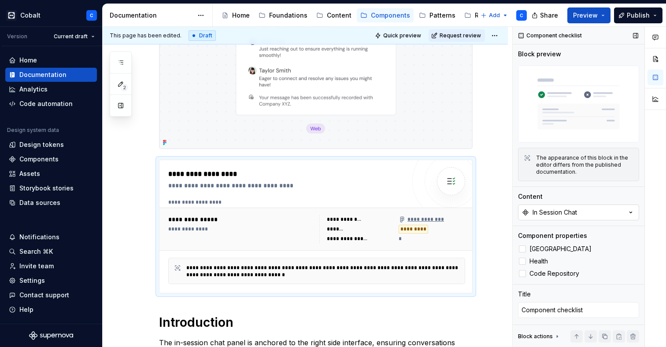
type textarea "*"
click at [536, 211] on div "In Session Chat" at bounding box center [554, 212] width 44 height 9
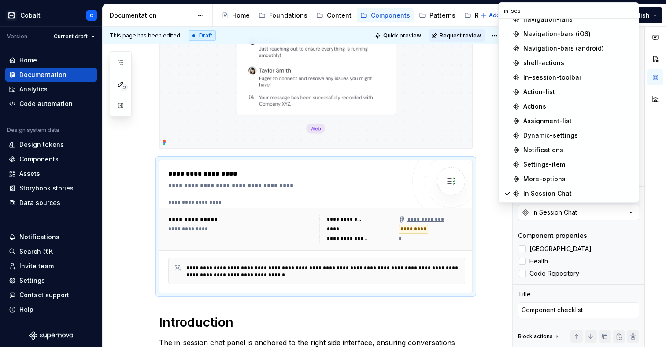
scroll to position [0, 0]
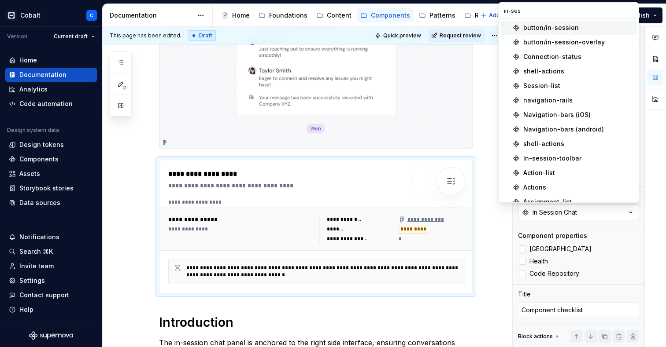
type input "in-sess"
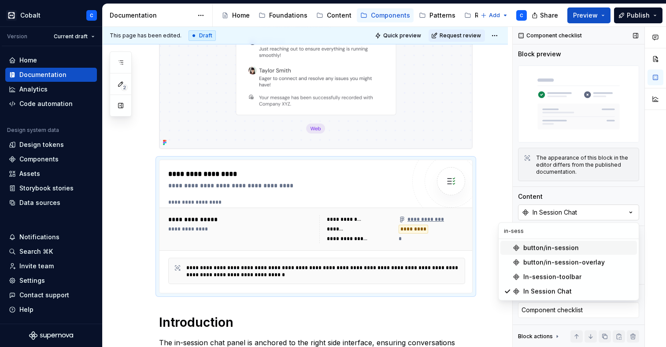
type textarea "*"
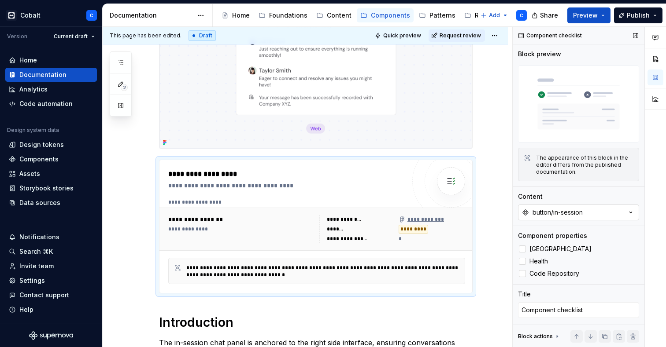
click at [590, 211] on button "button/in-session" at bounding box center [578, 213] width 121 height 16
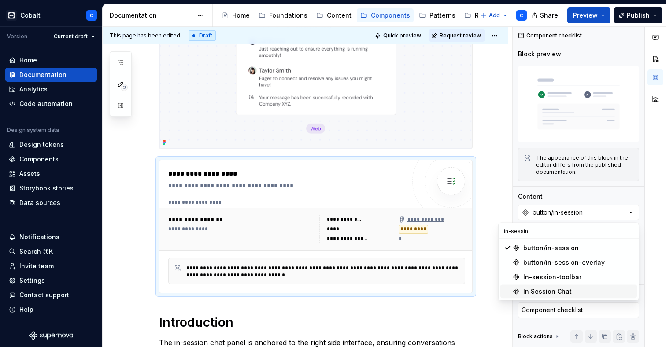
type input "in-sessin"
click at [559, 295] on div "In Session Chat" at bounding box center [547, 292] width 48 height 9
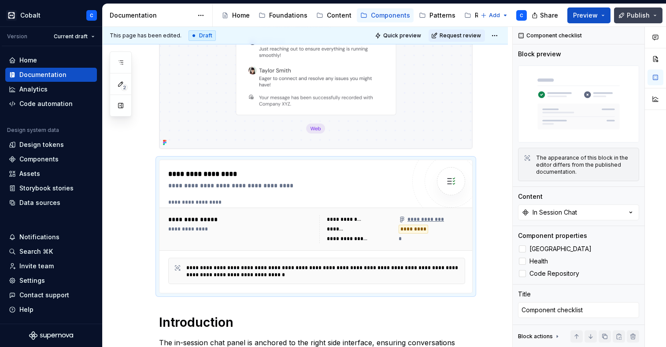
click at [634, 15] on span "Publish" at bounding box center [638, 15] width 23 height 9
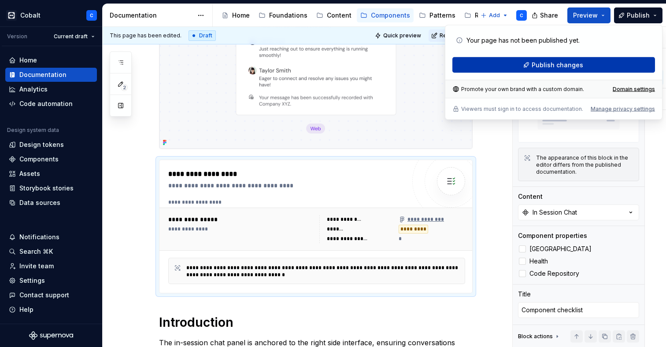
click at [599, 59] on button "Publish changes" at bounding box center [553, 65] width 203 height 16
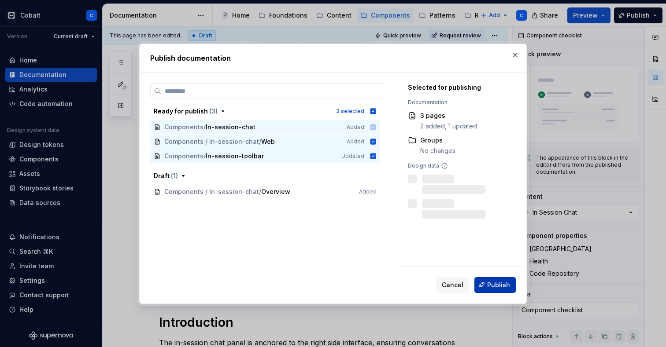
click at [495, 288] on span "Publish" at bounding box center [498, 285] width 23 height 9
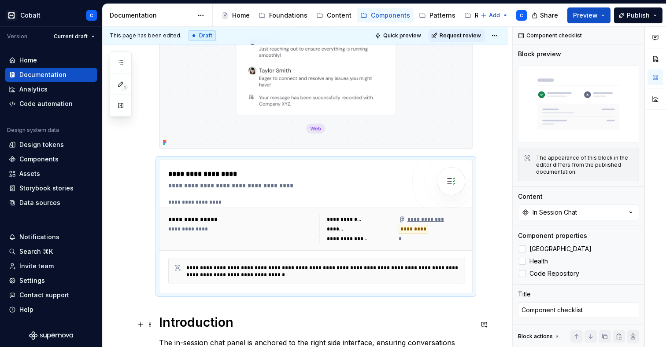
type textarea "*"
